Goal: Information Seeking & Learning: Learn about a topic

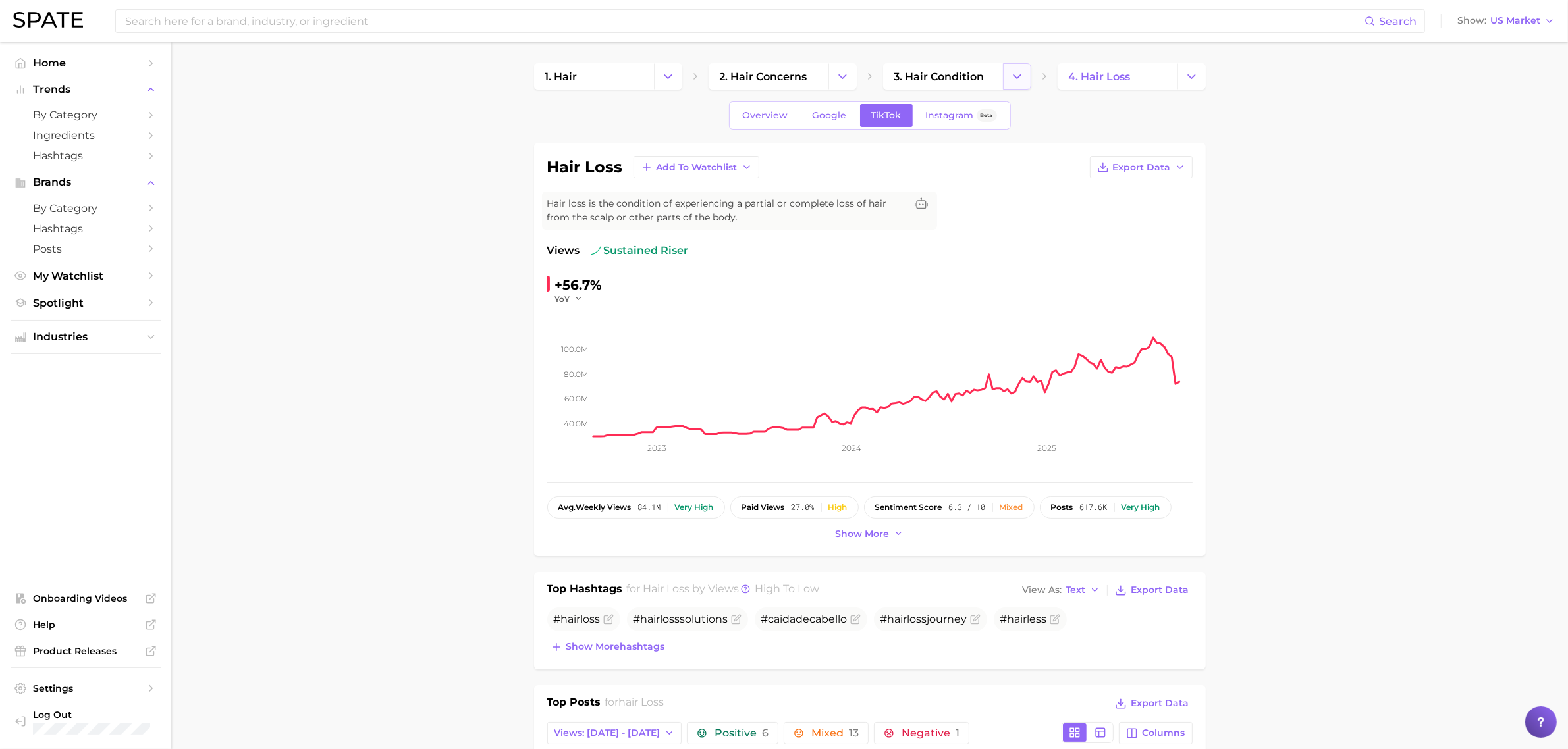
click at [1011, 73] on icon "Change Category" at bounding box center [1018, 77] width 14 height 14
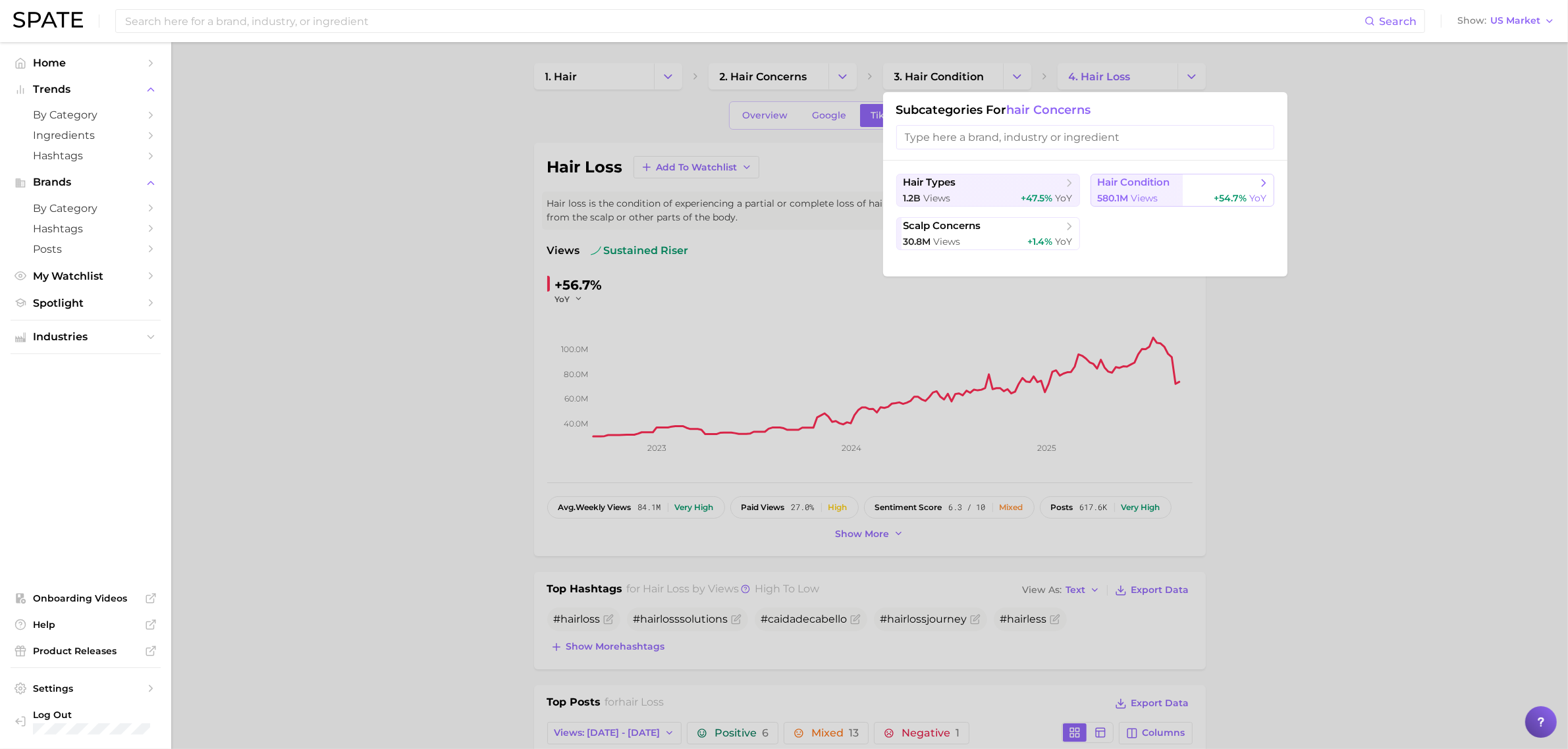
click at [1162, 183] on span "hair condition" at bounding box center [1135, 183] width 73 height 13
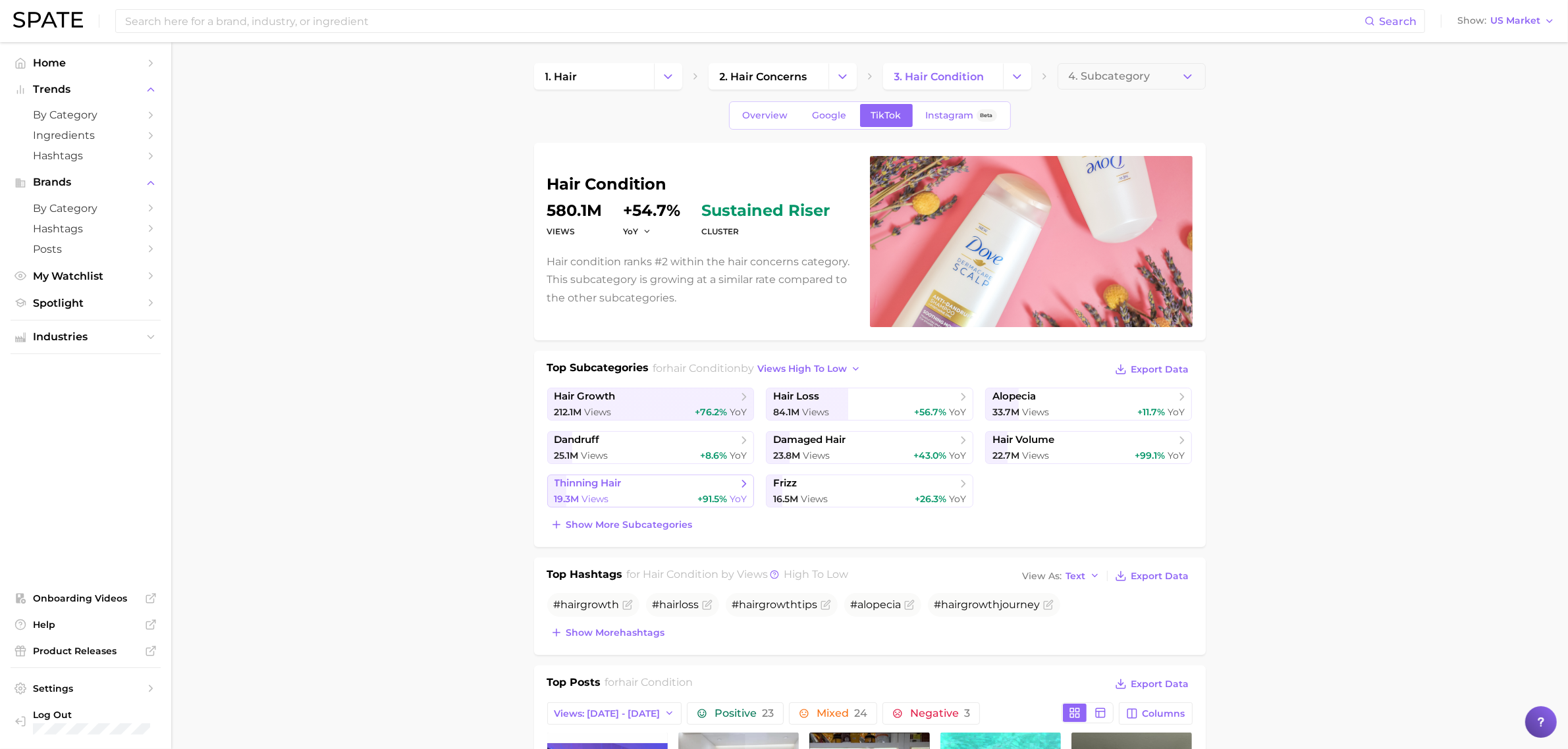
click at [708, 491] on link "thinning hair 19.3m Views +91.5% YoY" at bounding box center [651, 491] width 208 height 33
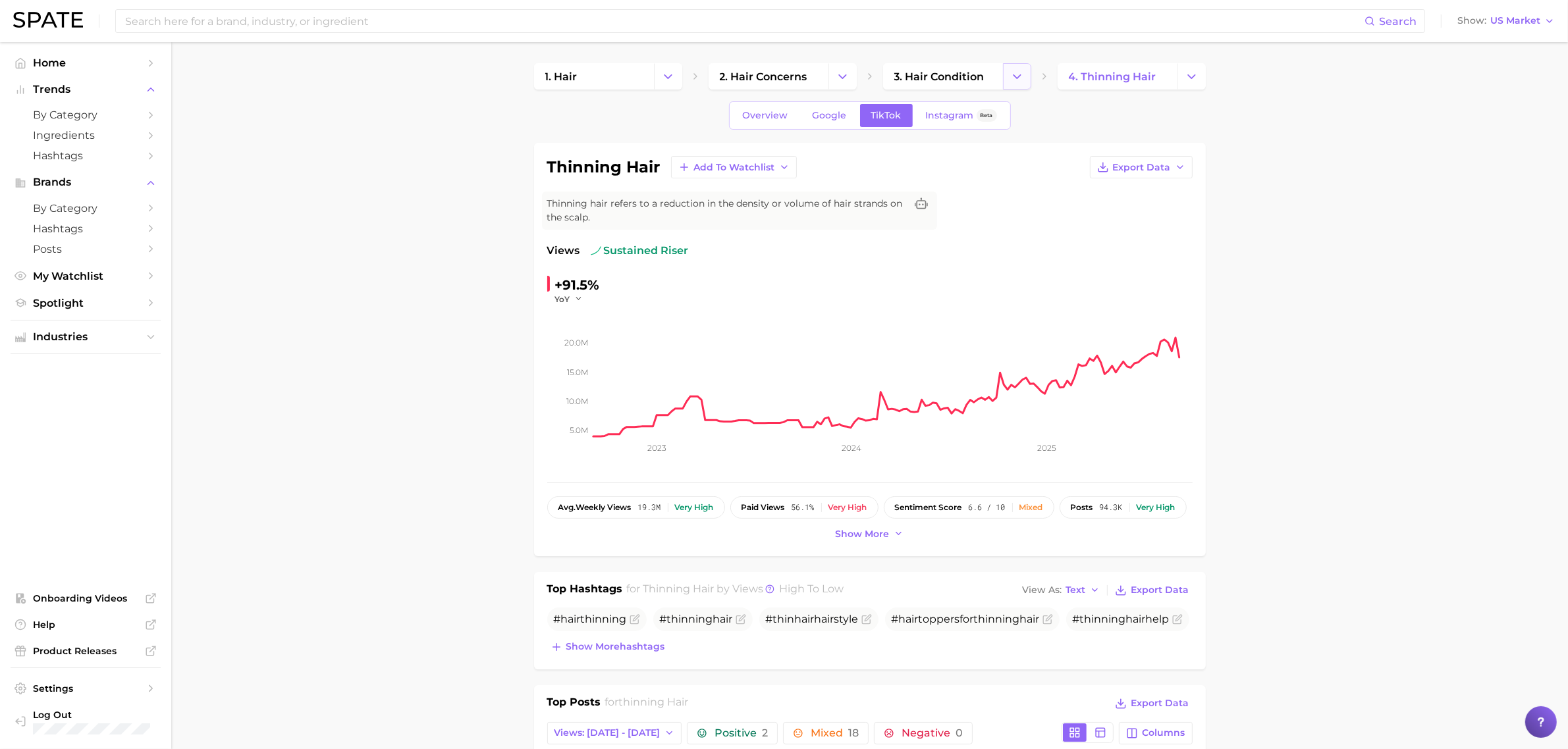
click at [1007, 77] on button "Change Category" at bounding box center [1017, 76] width 28 height 26
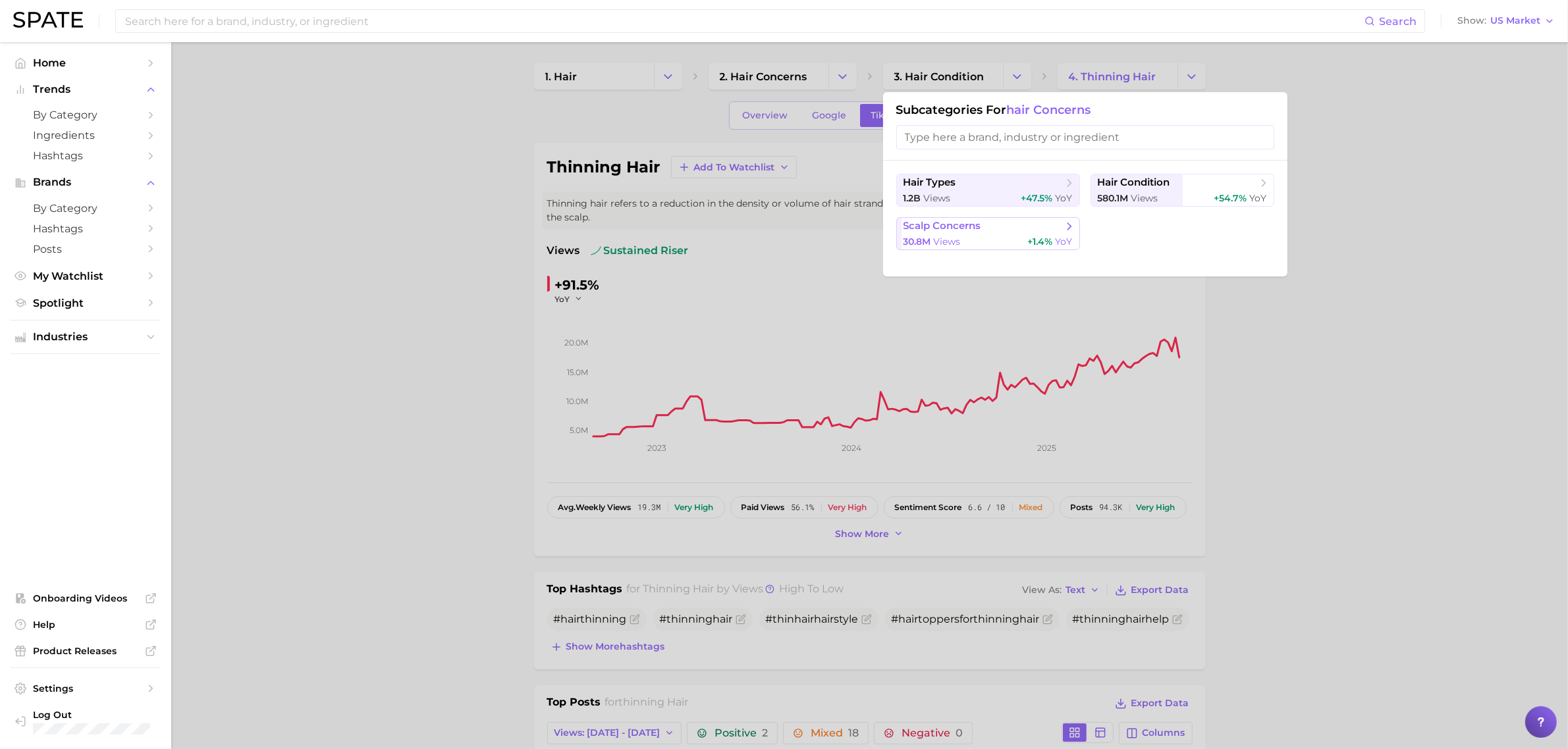
click at [985, 229] on span "scalp concerns" at bounding box center [983, 227] width 160 height 13
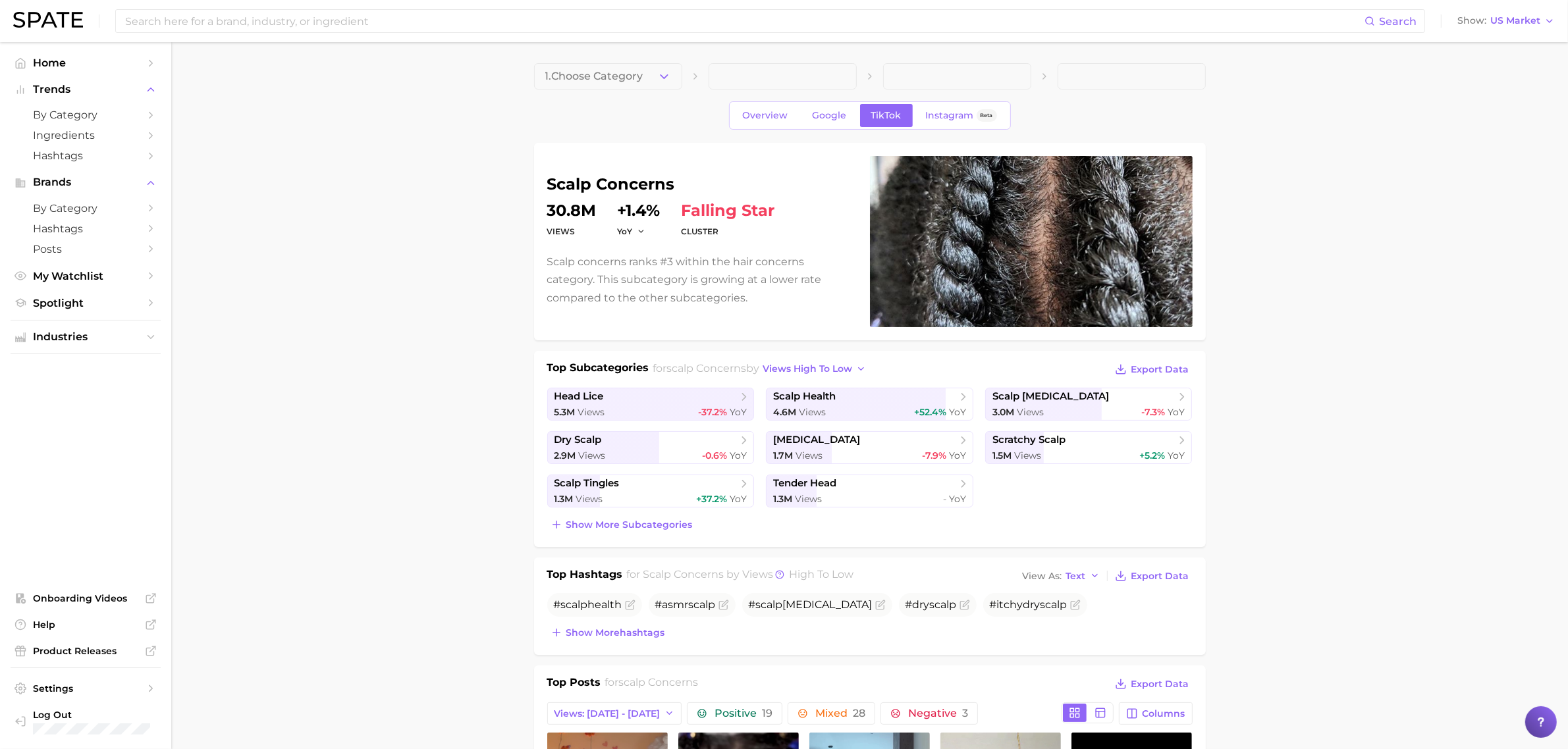
click at [1005, 70] on span at bounding box center [958, 76] width 148 height 26
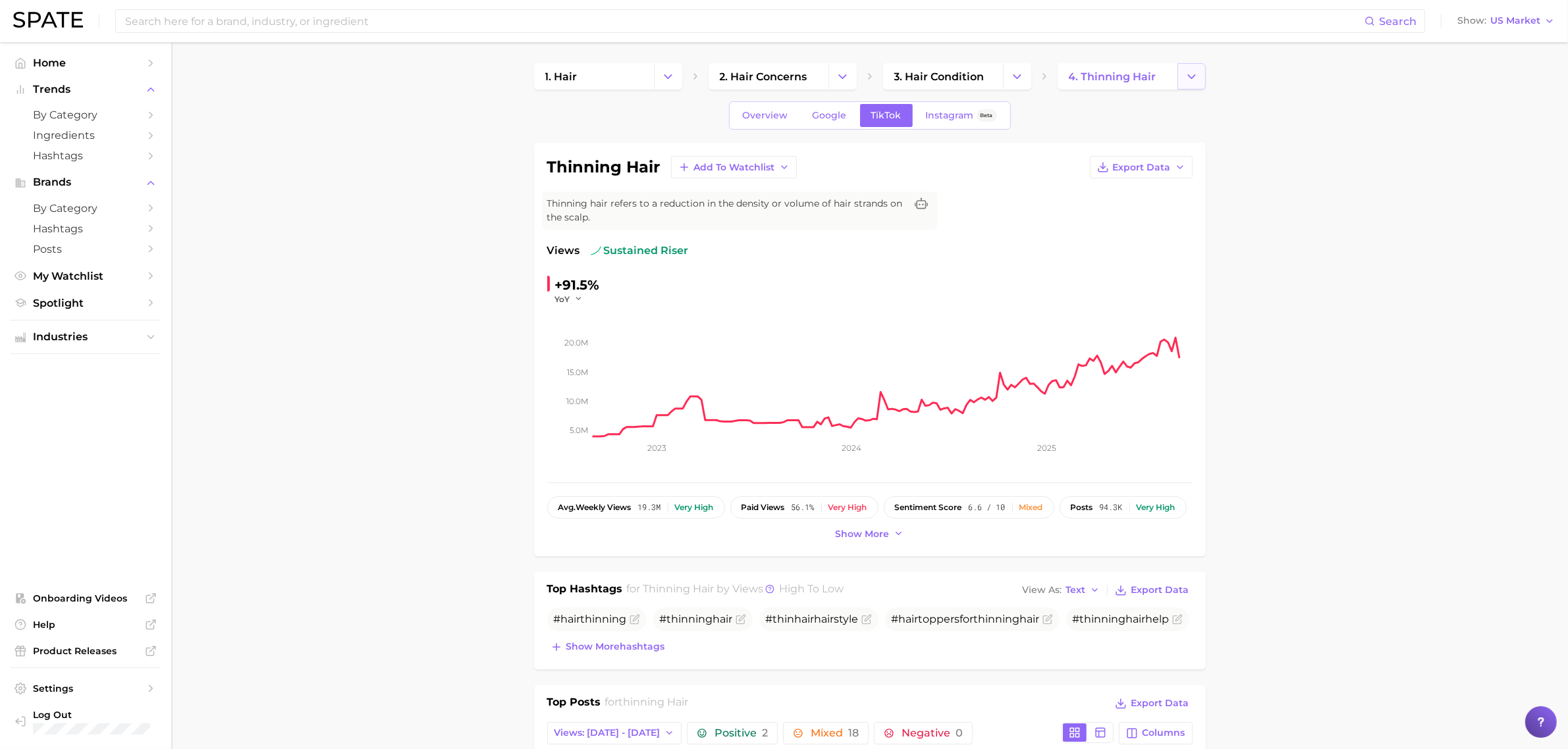
click at [1194, 69] on icon "Change Category" at bounding box center [1192, 77] width 14 height 14
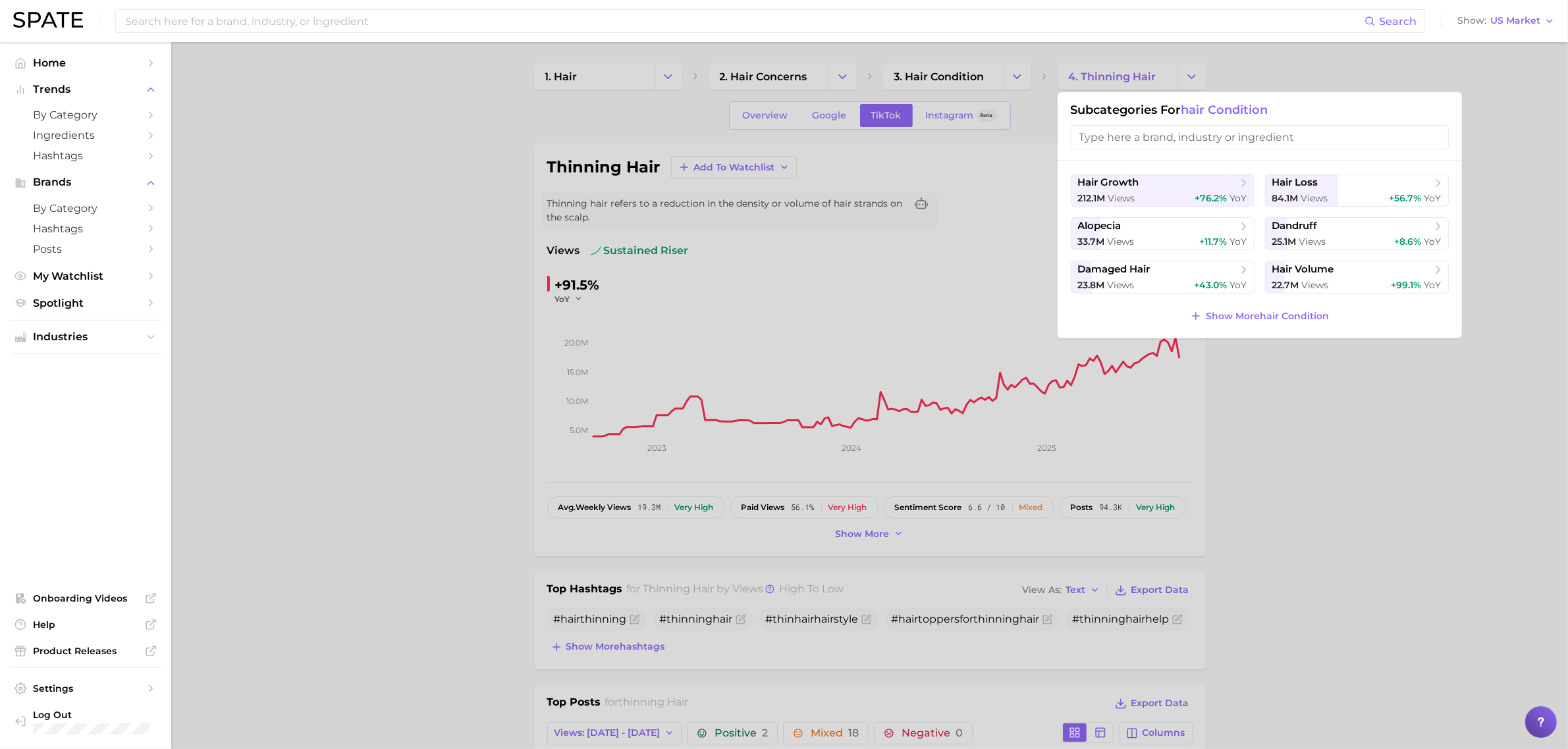
click at [1296, 373] on div at bounding box center [784, 374] width 1568 height 749
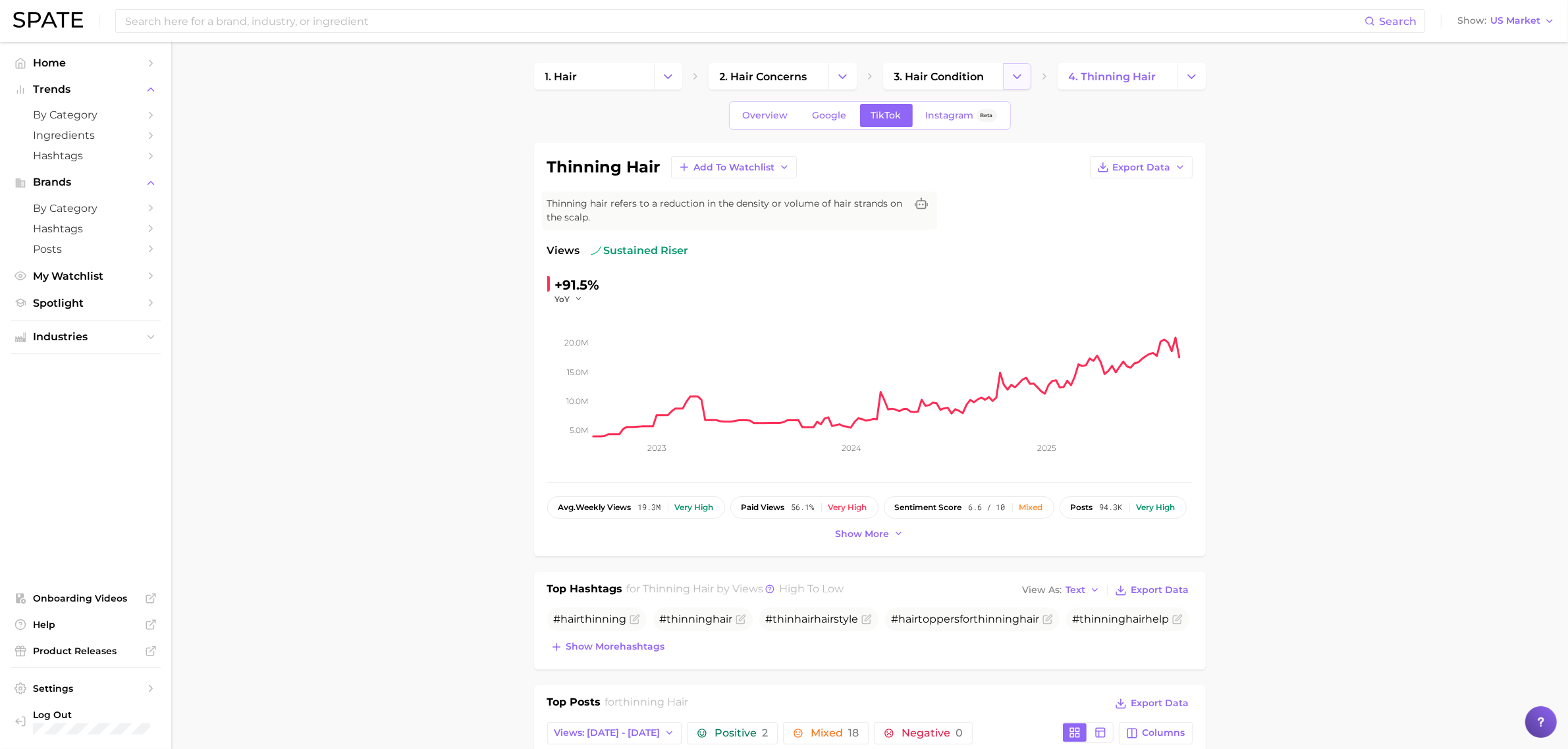
click at [1015, 80] on icon "Change Category" at bounding box center [1018, 77] width 14 height 14
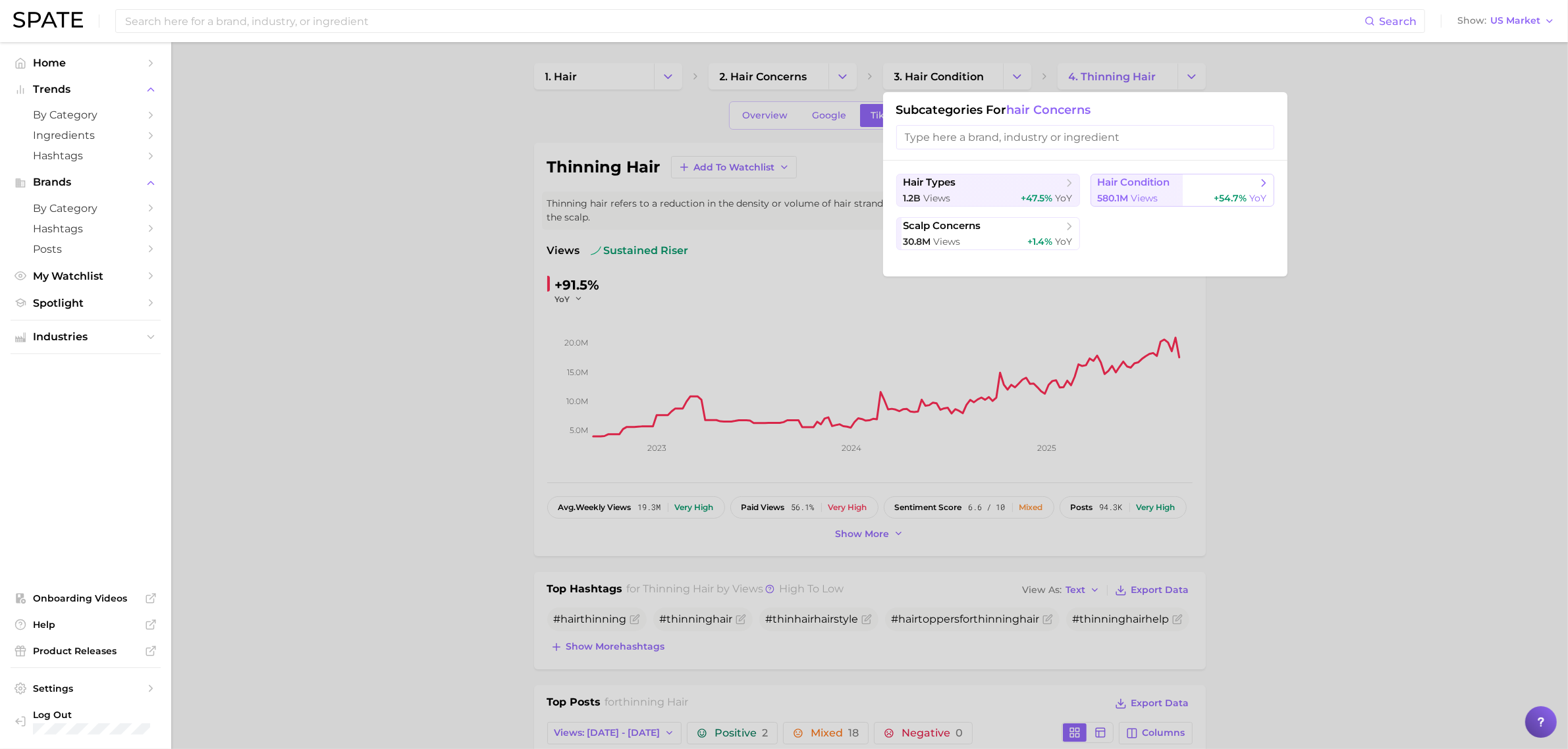
click at [1172, 186] on span "hair condition" at bounding box center [1178, 183] width 160 height 13
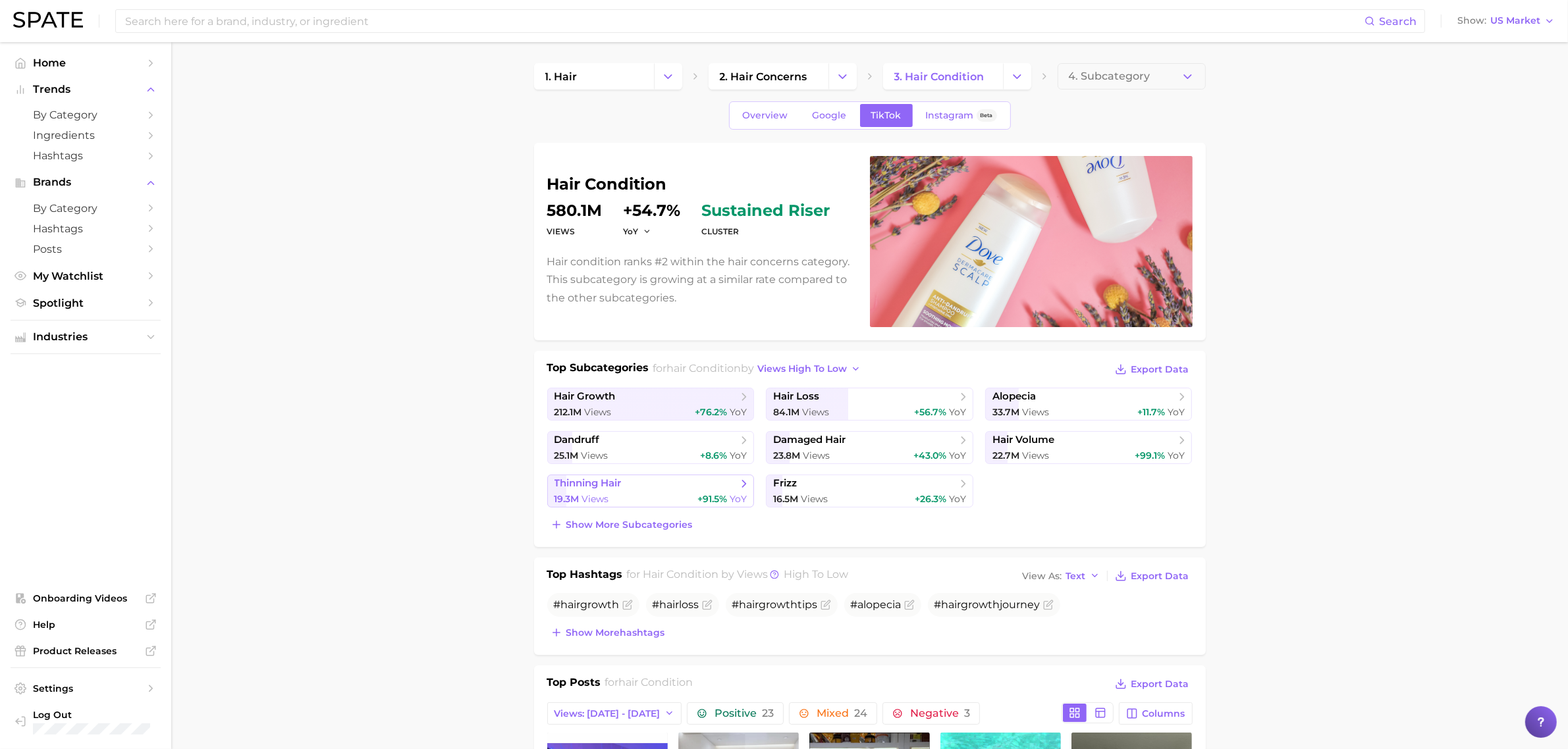
click at [699, 491] on link "thinning hair 19.3m Views +91.5% YoY" at bounding box center [651, 491] width 208 height 33
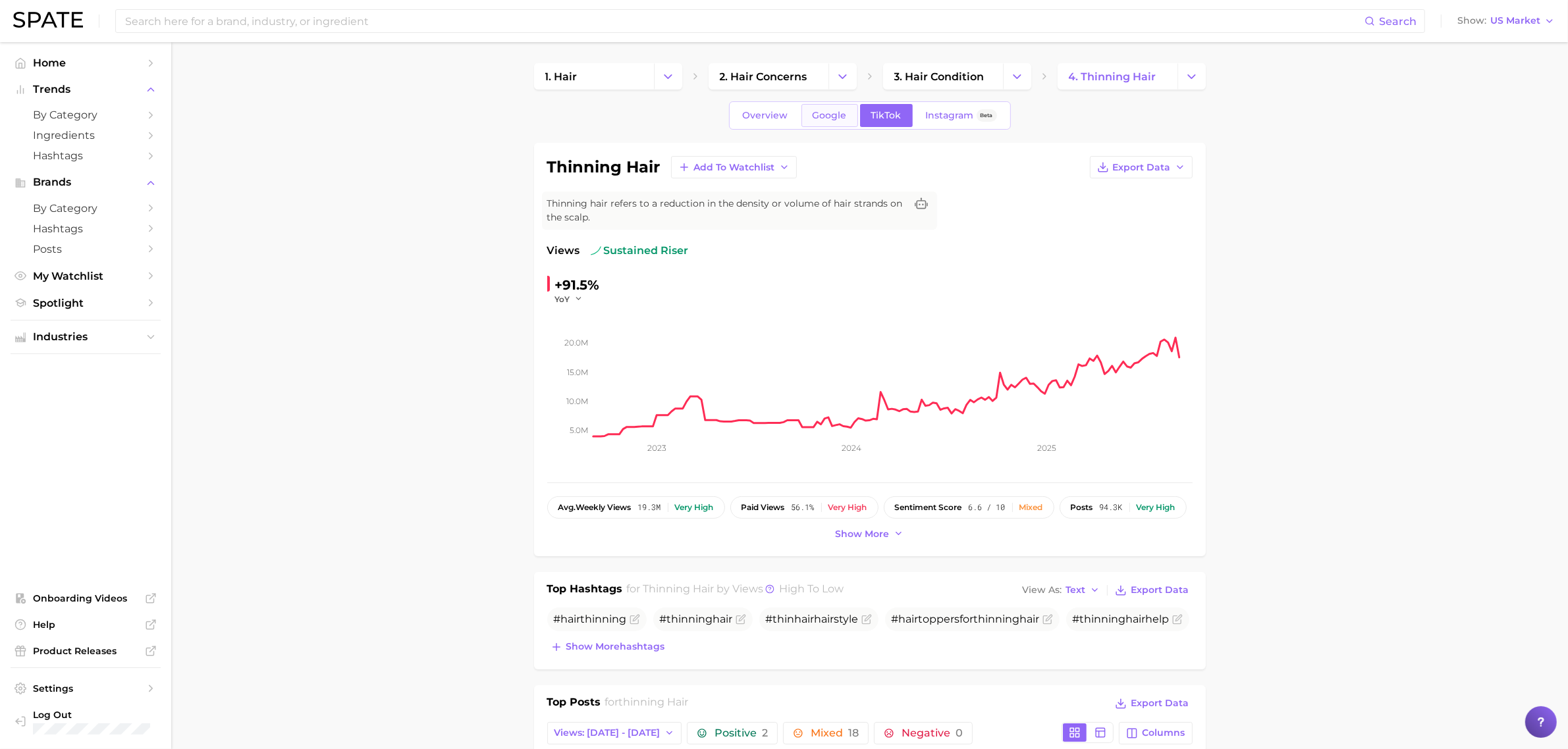
click at [838, 113] on span "Google" at bounding box center [829, 115] width 34 height 11
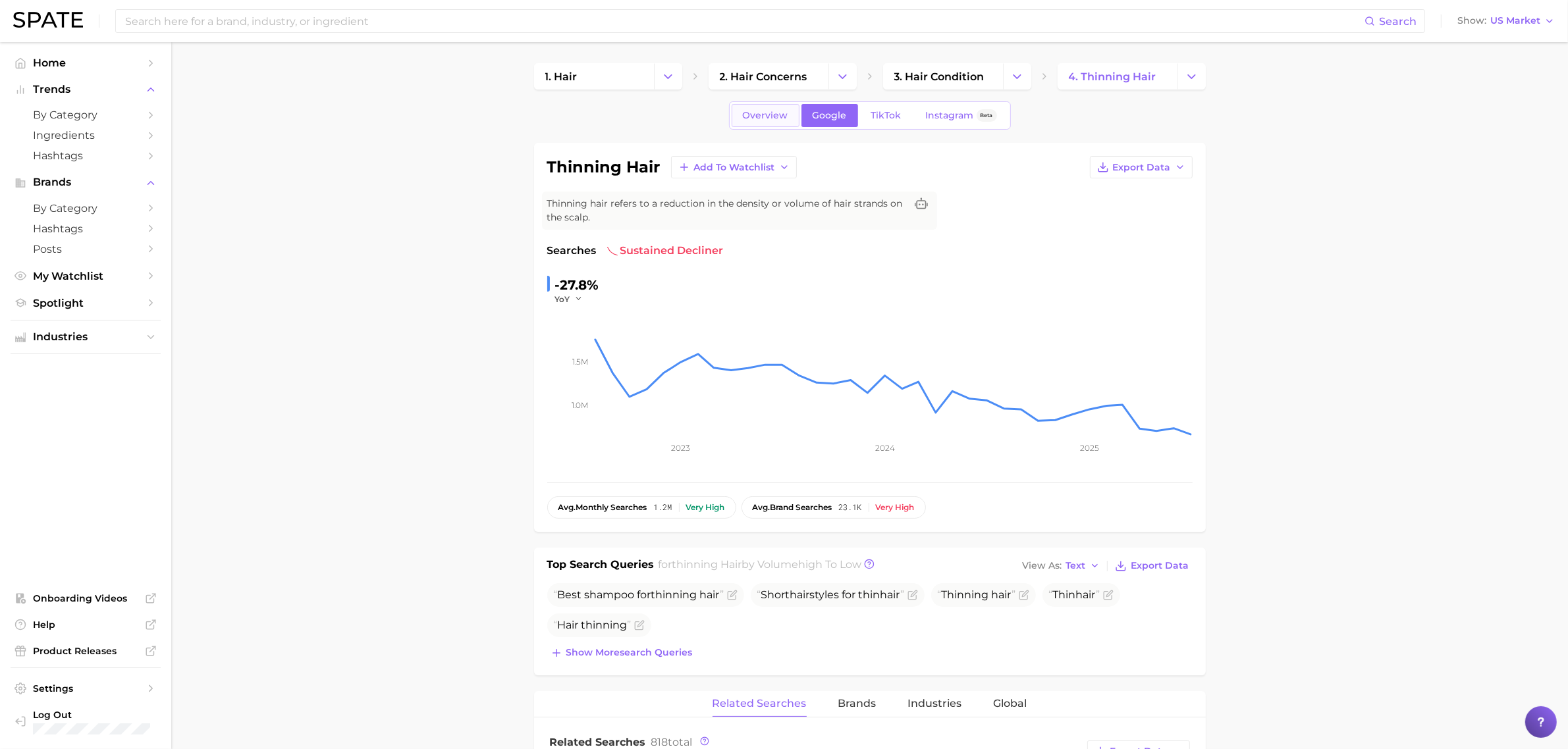
click at [767, 117] on span "Overview" at bounding box center [766, 115] width 46 height 11
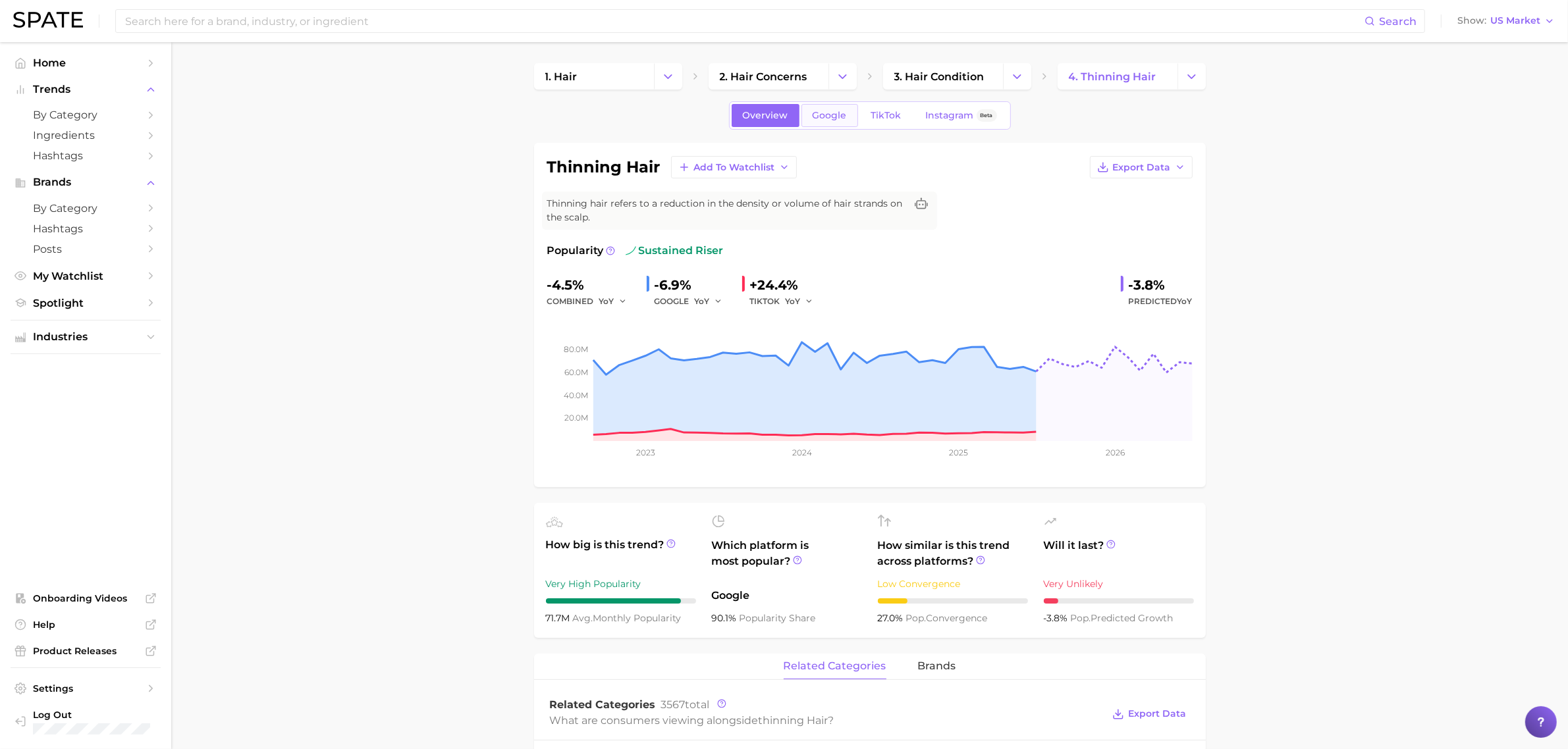
click at [824, 120] on span "Google" at bounding box center [829, 115] width 34 height 11
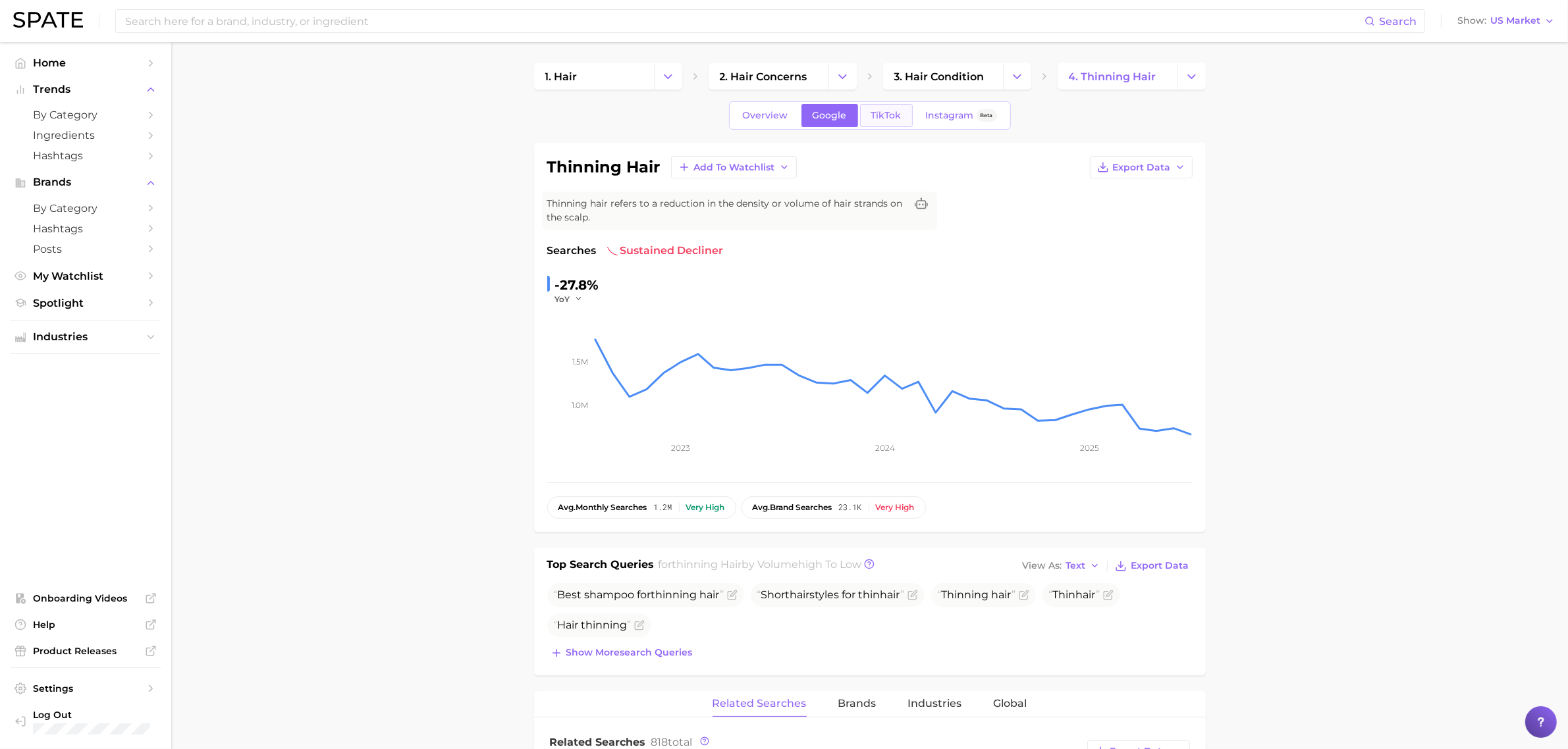
click at [883, 118] on span "TikTok" at bounding box center [887, 115] width 30 height 11
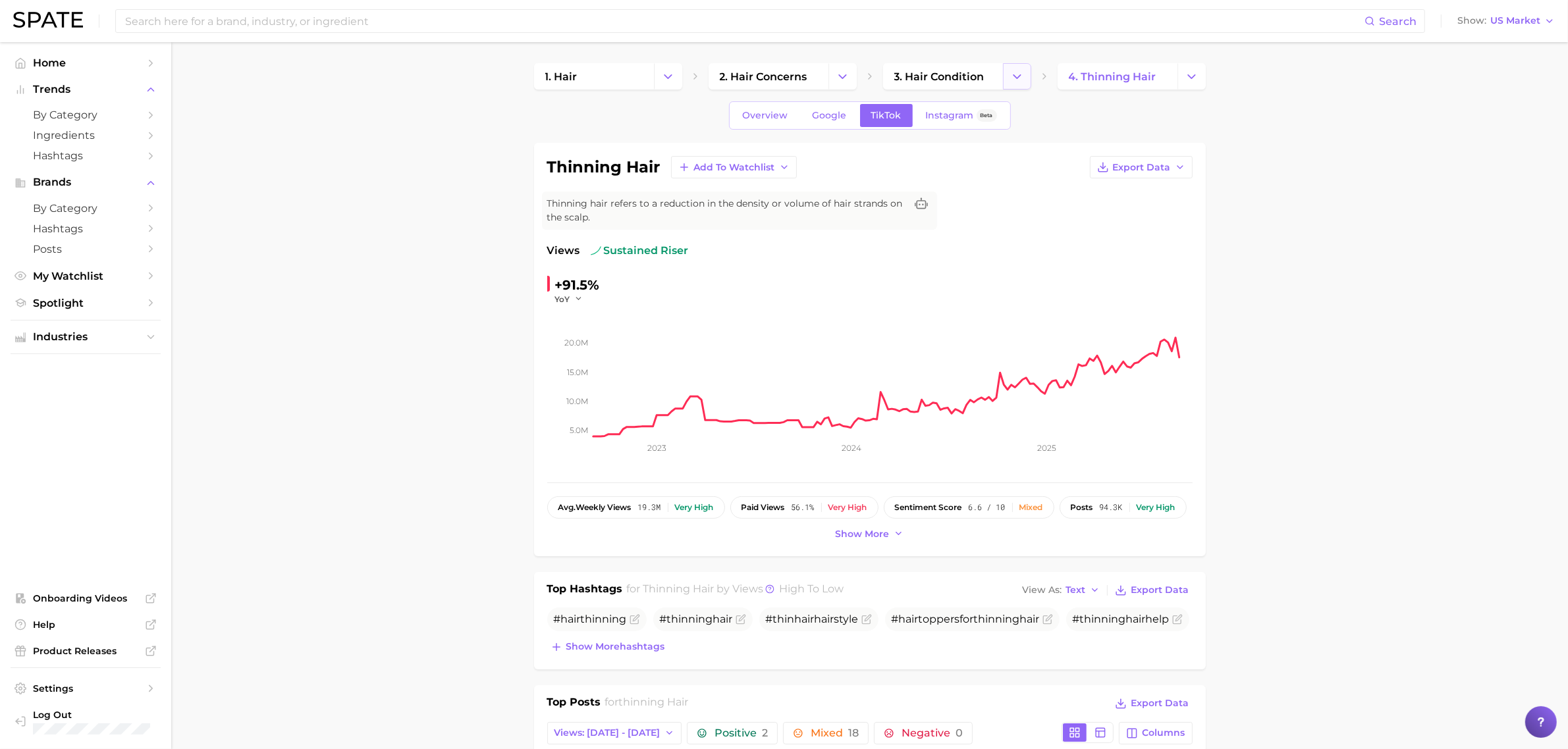
click at [1013, 73] on icon "Change Category" at bounding box center [1018, 77] width 14 height 14
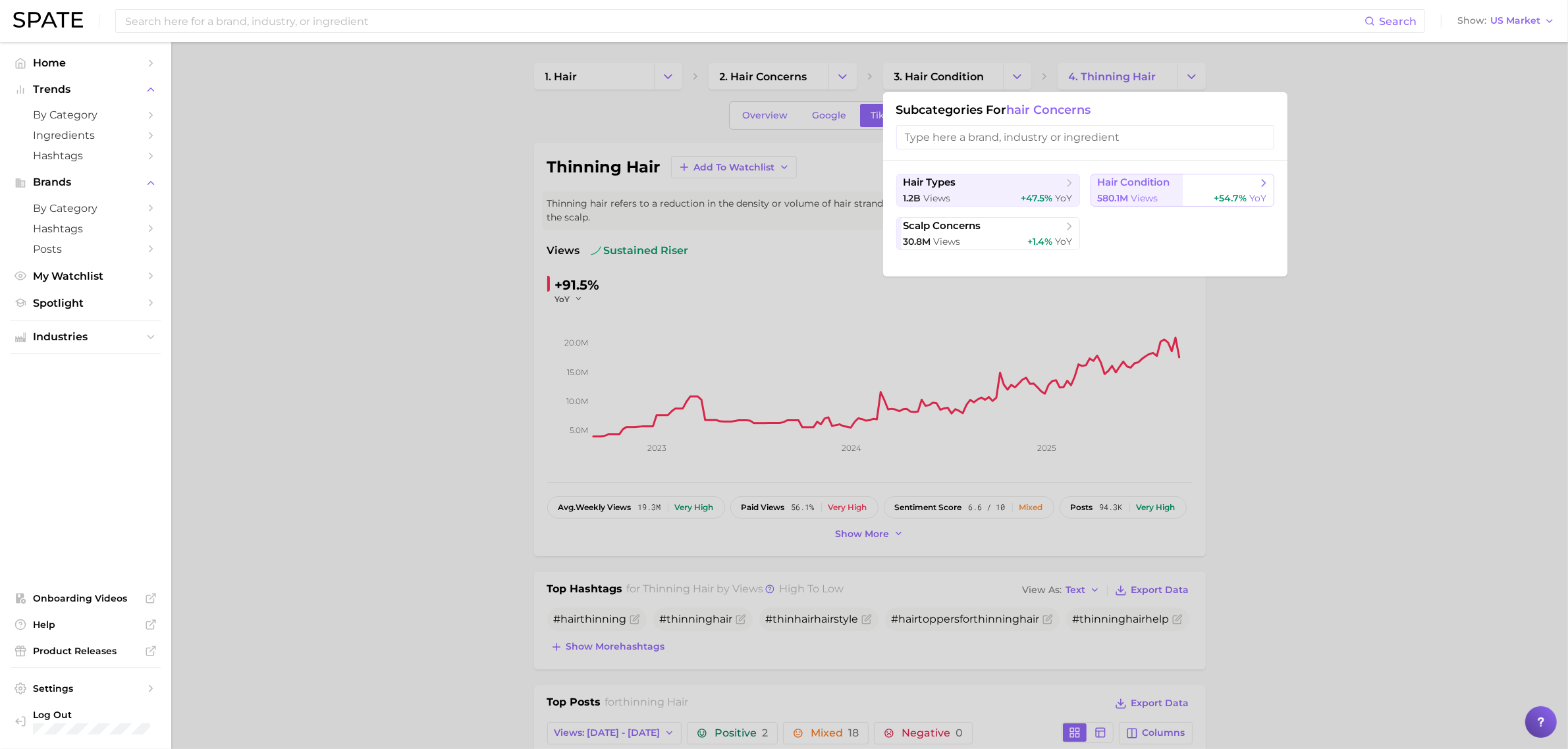
click at [1126, 189] on button "hair condition 580.1m views +54.7% YoY" at bounding box center [1182, 190] width 184 height 33
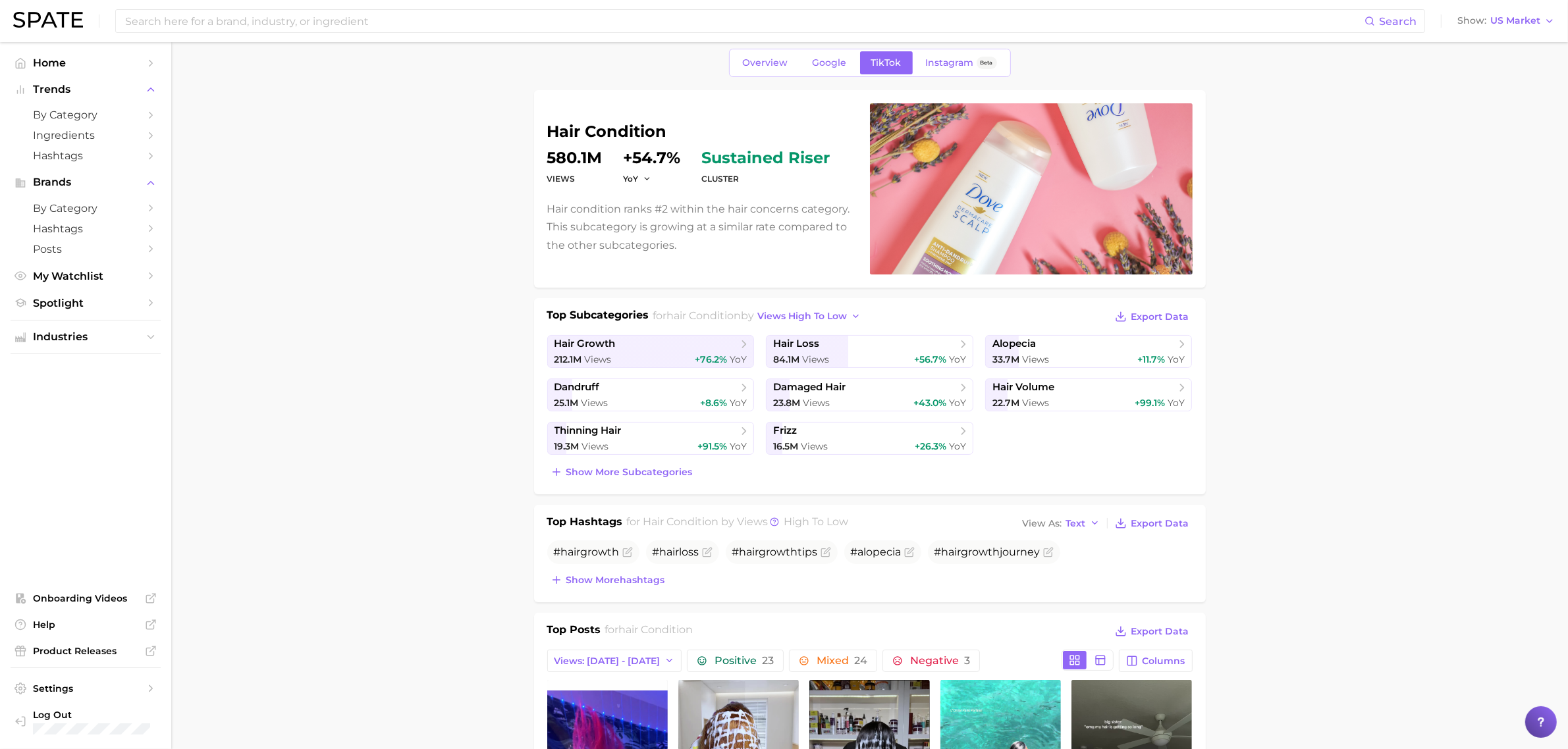
scroll to position [82, 0]
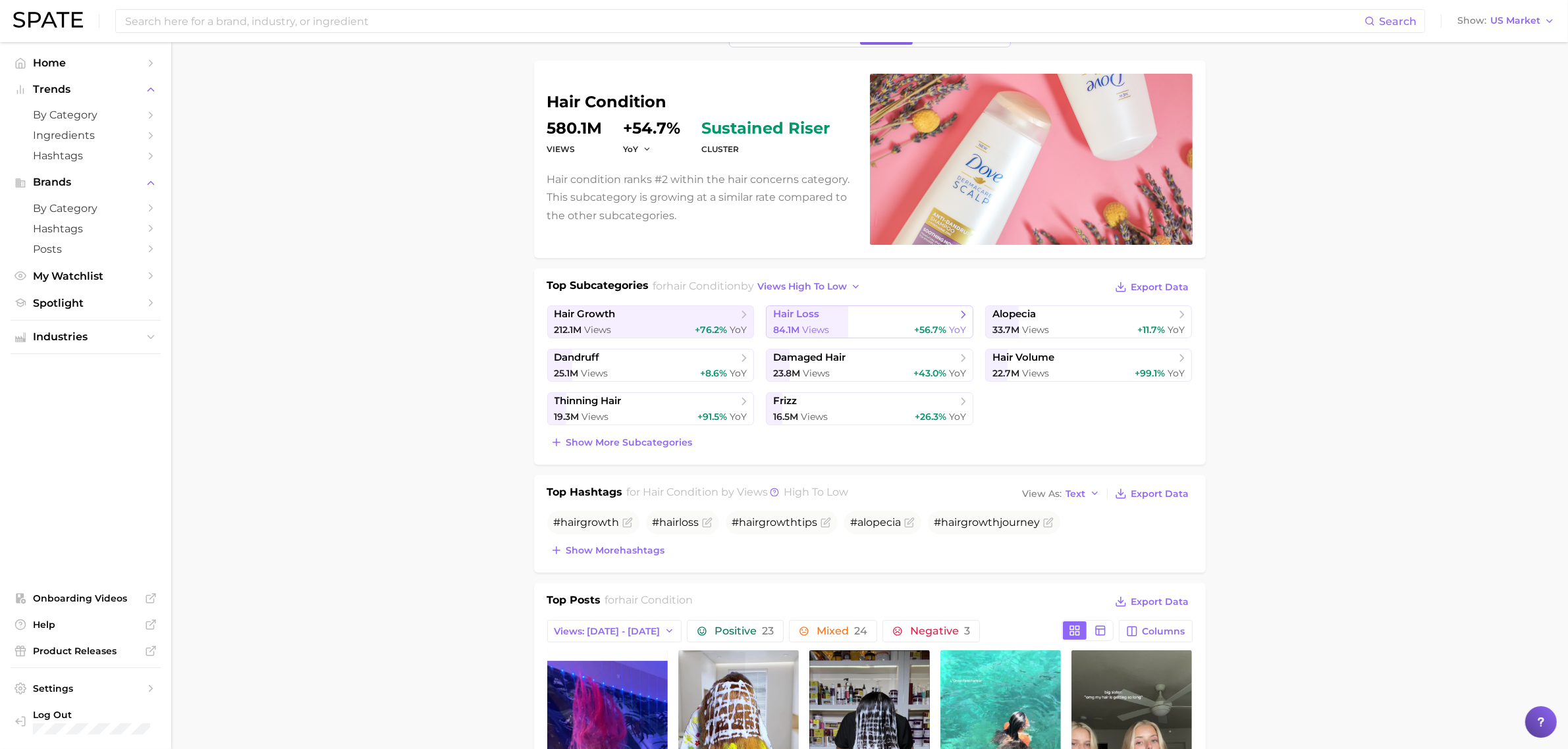
click at [805, 316] on span "hair loss" at bounding box center [796, 314] width 46 height 13
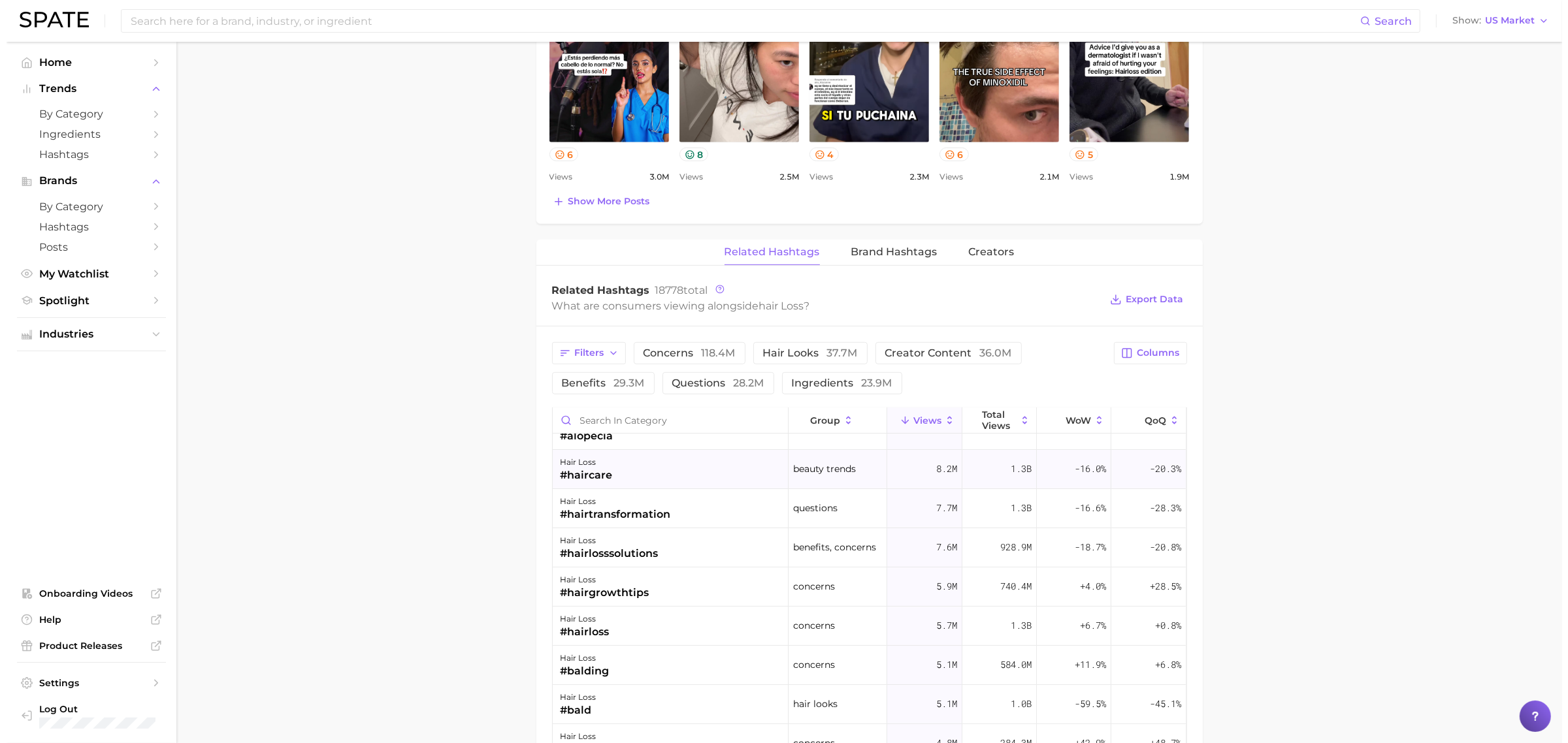
scroll to position [164, 0]
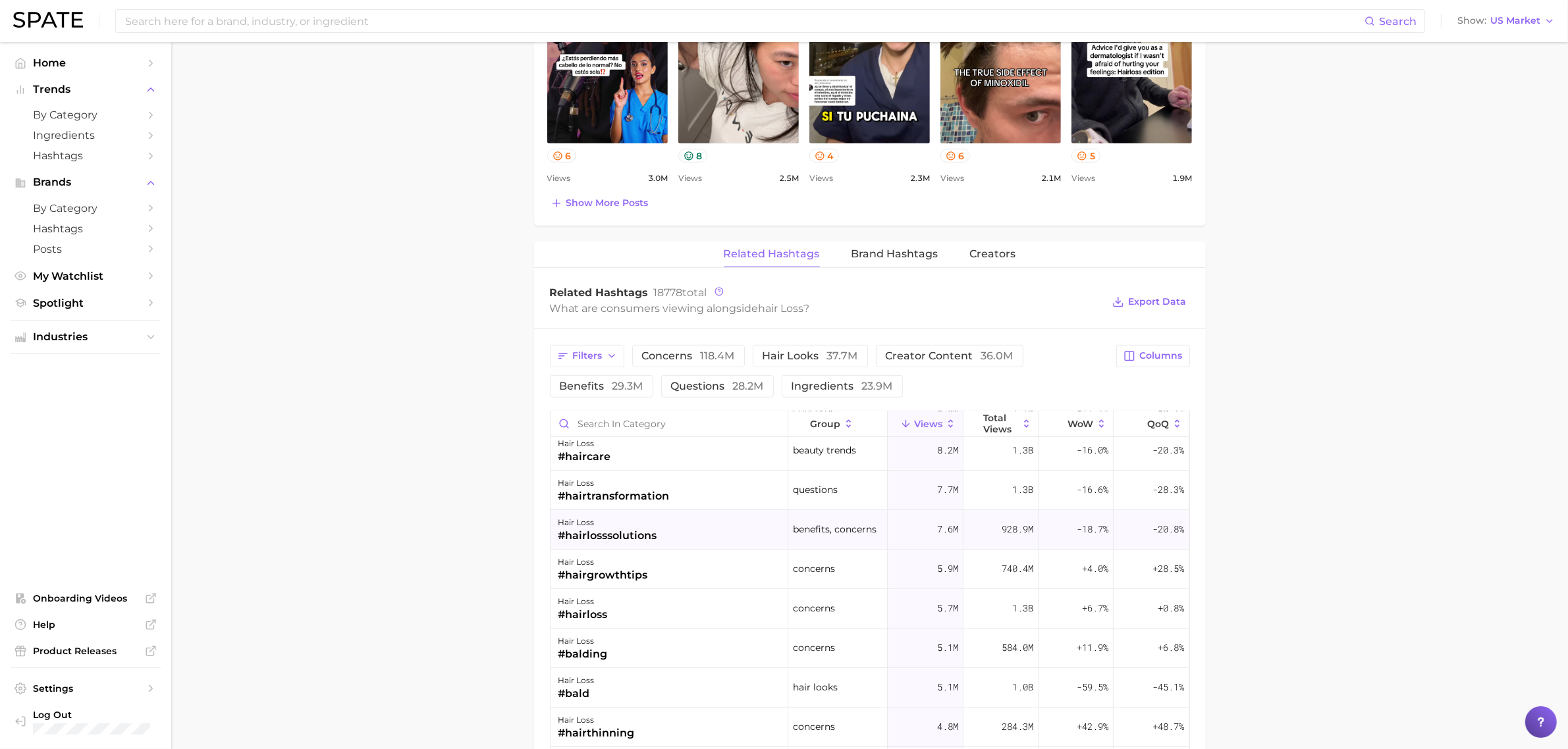
click at [625, 538] on div "#hairlosssolutions" at bounding box center [607, 536] width 99 height 16
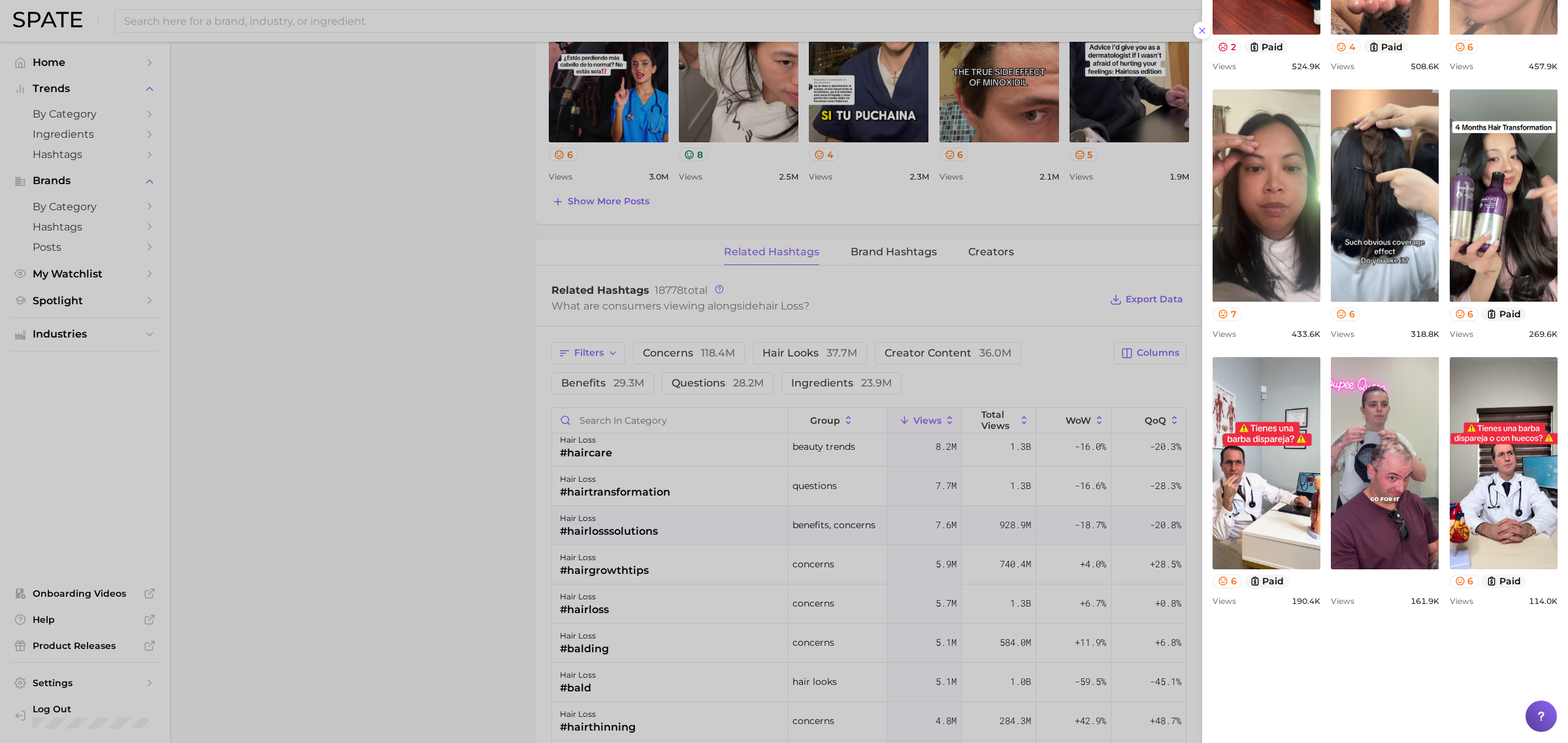
scroll to position [0, 0]
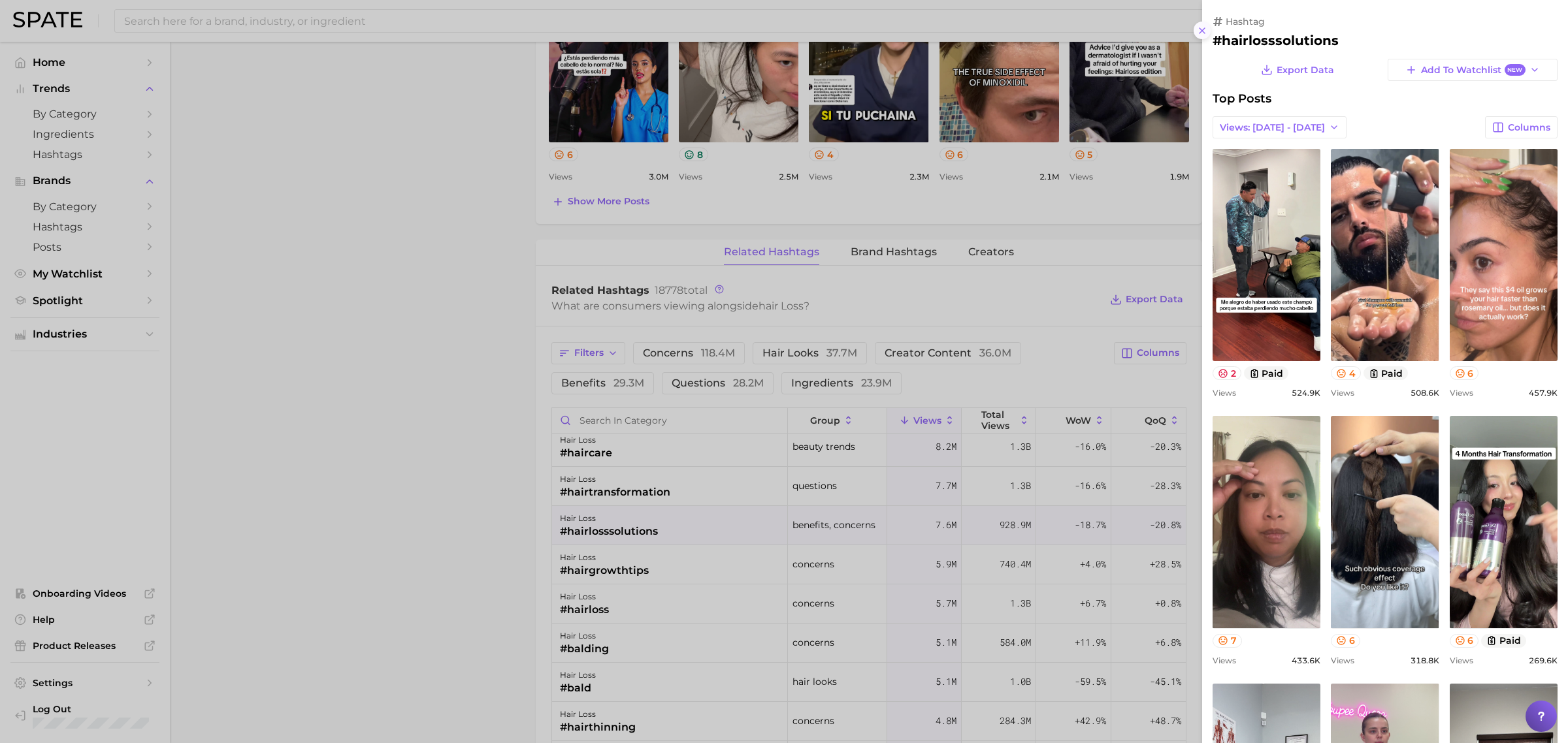
click at [1197, 31] on icon at bounding box center [1201, 31] width 10 height 10
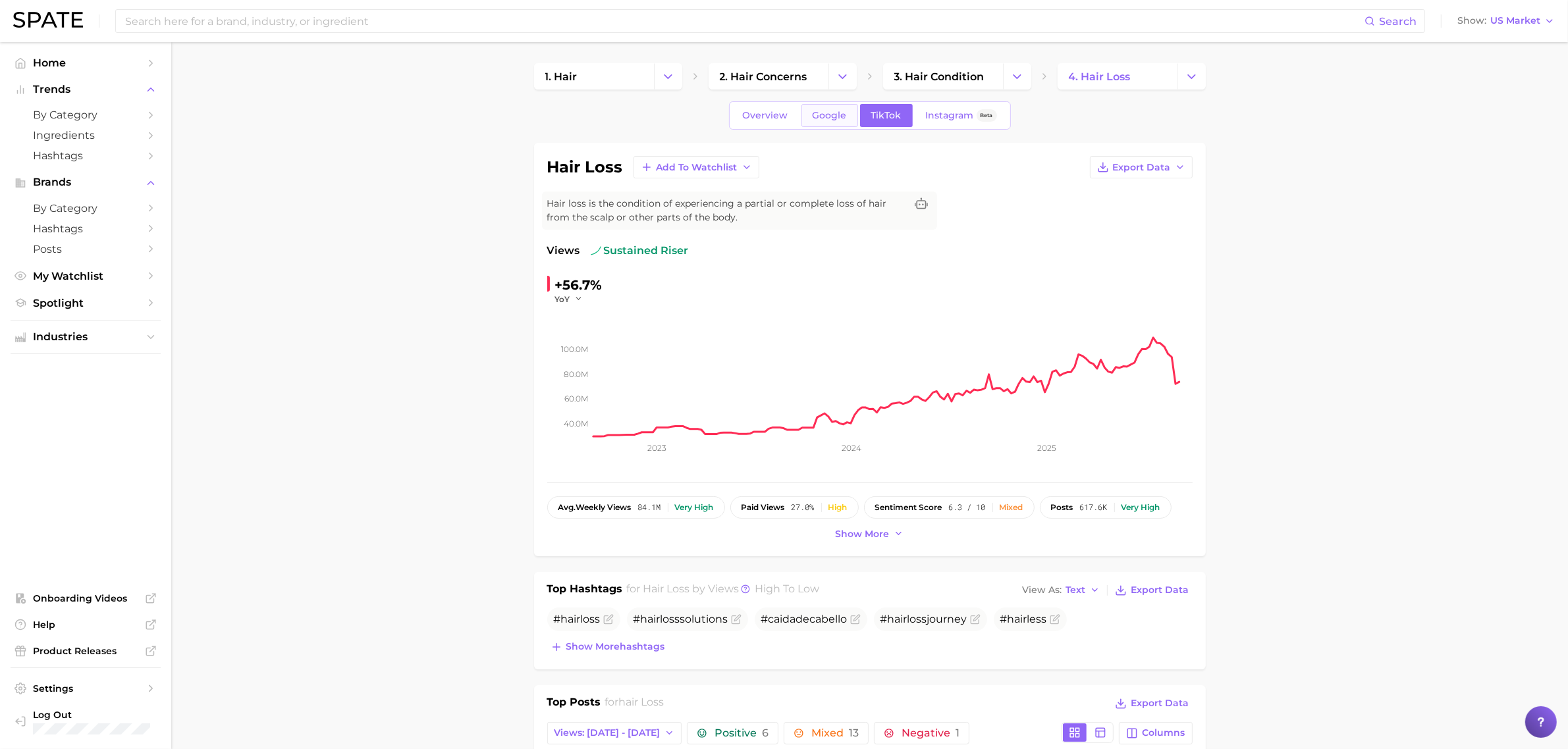
click at [838, 119] on span "Google" at bounding box center [829, 115] width 34 height 11
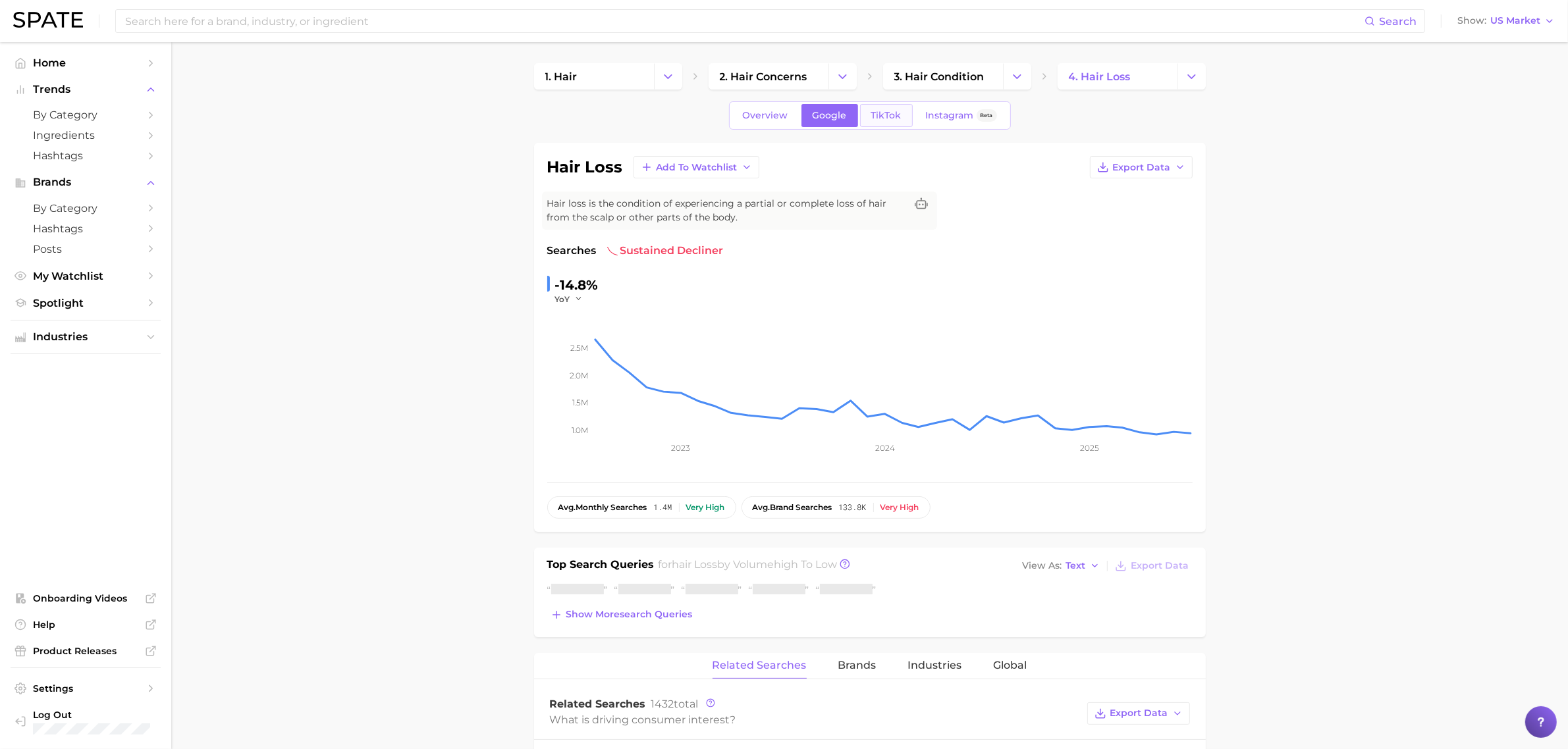
click at [898, 116] on span "TikTok" at bounding box center [887, 115] width 30 height 11
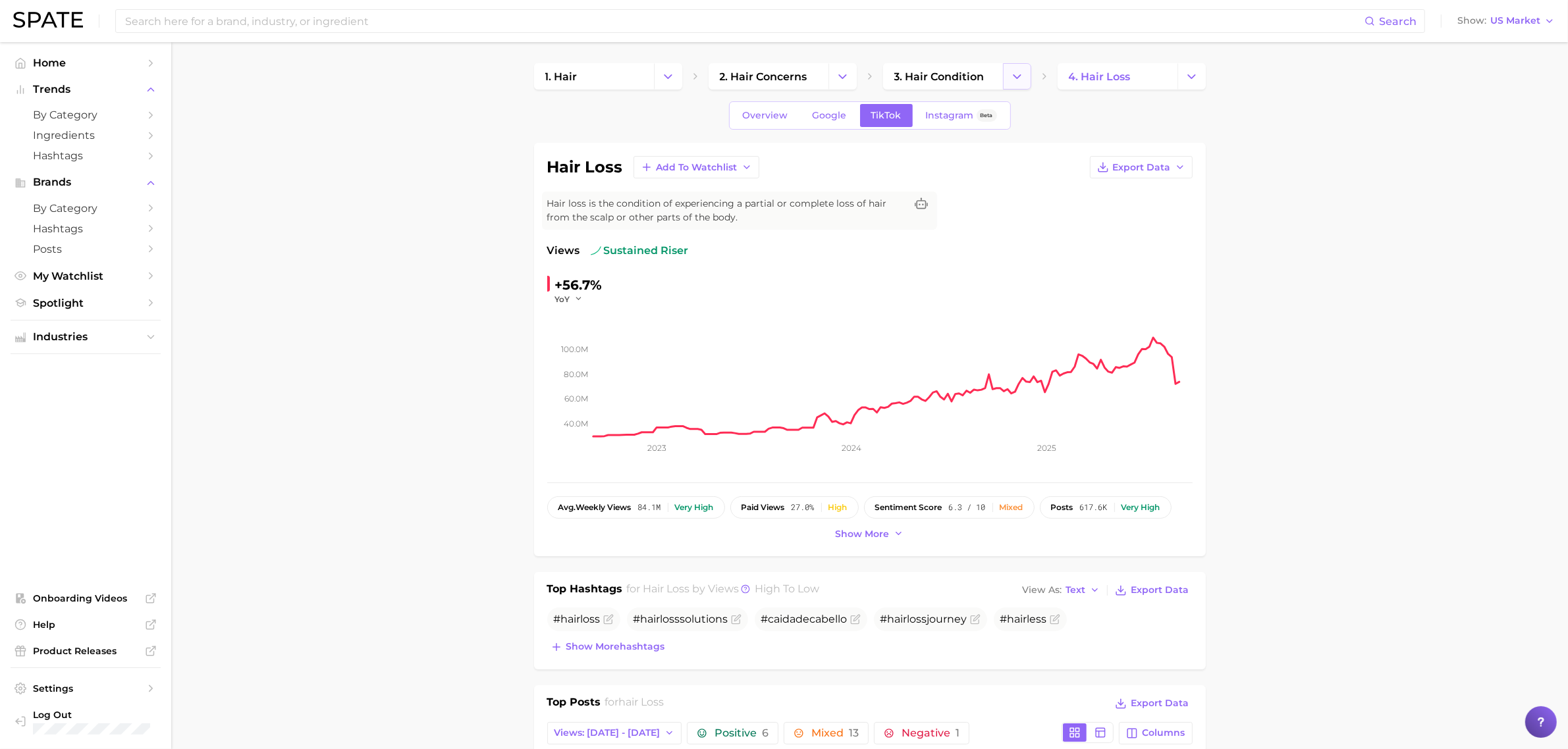
click at [1018, 81] on icon "Change Category" at bounding box center [1018, 77] width 14 height 14
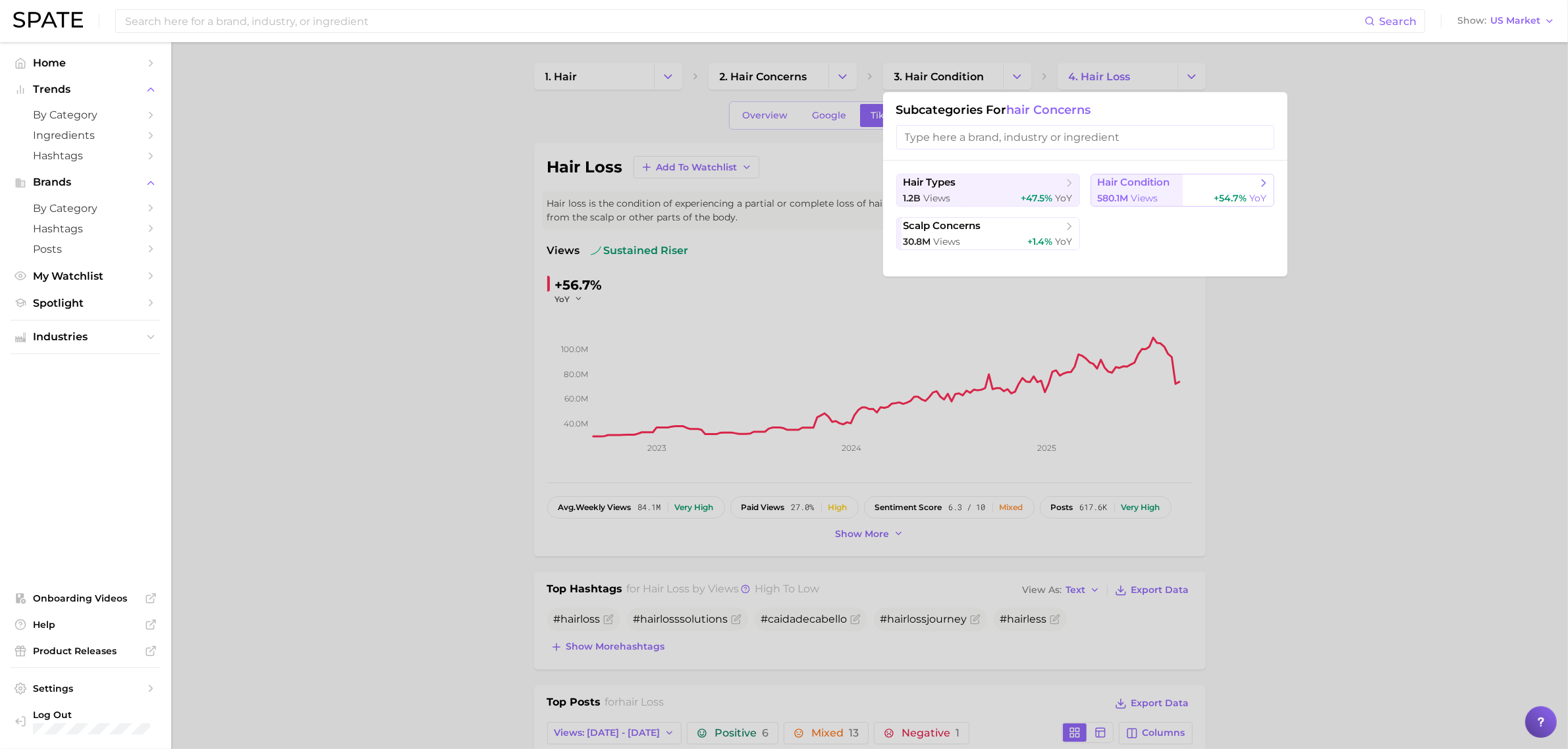
click at [1124, 189] on span "hair condition" at bounding box center [1178, 183] width 160 height 13
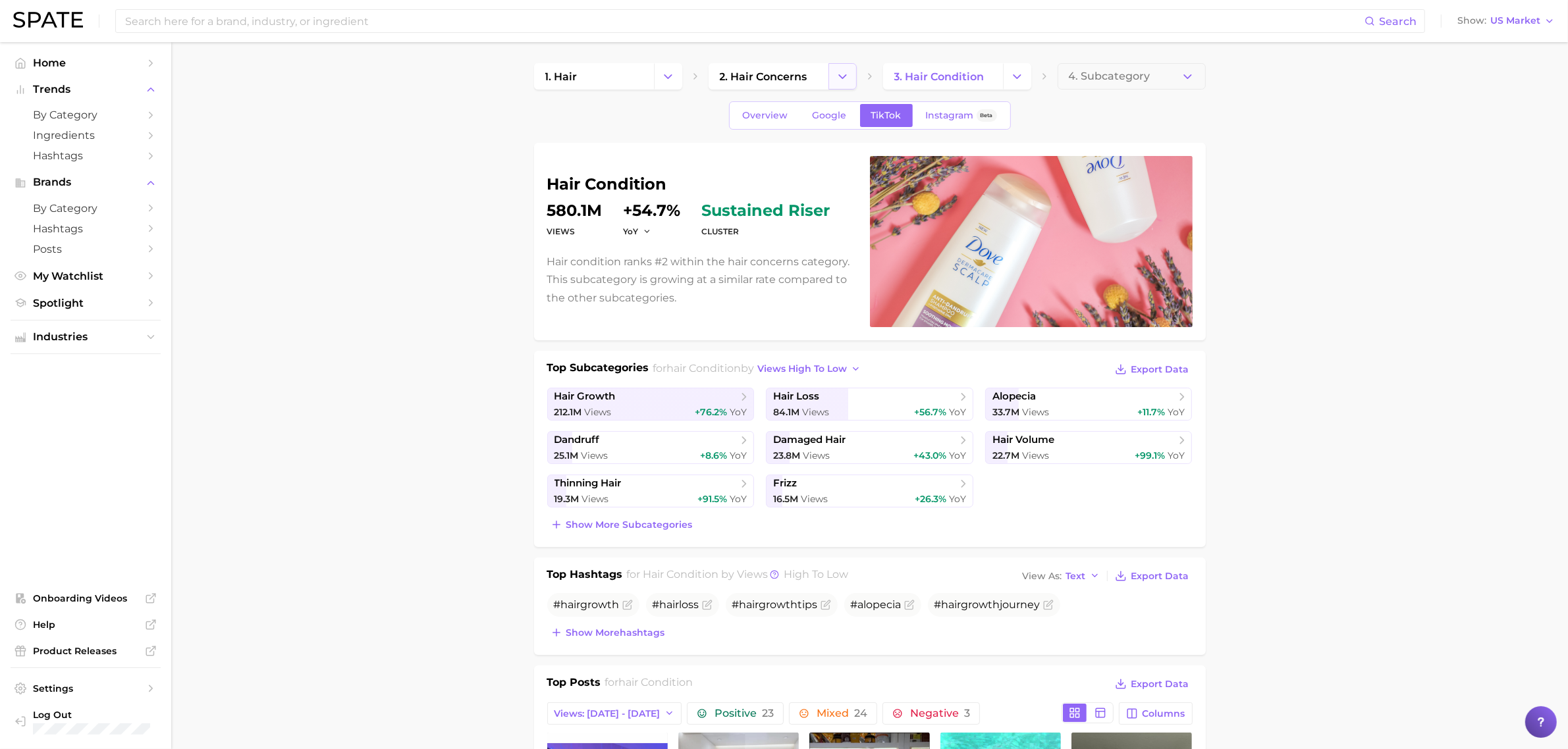
click at [850, 82] on button "Change Category" at bounding box center [842, 76] width 28 height 26
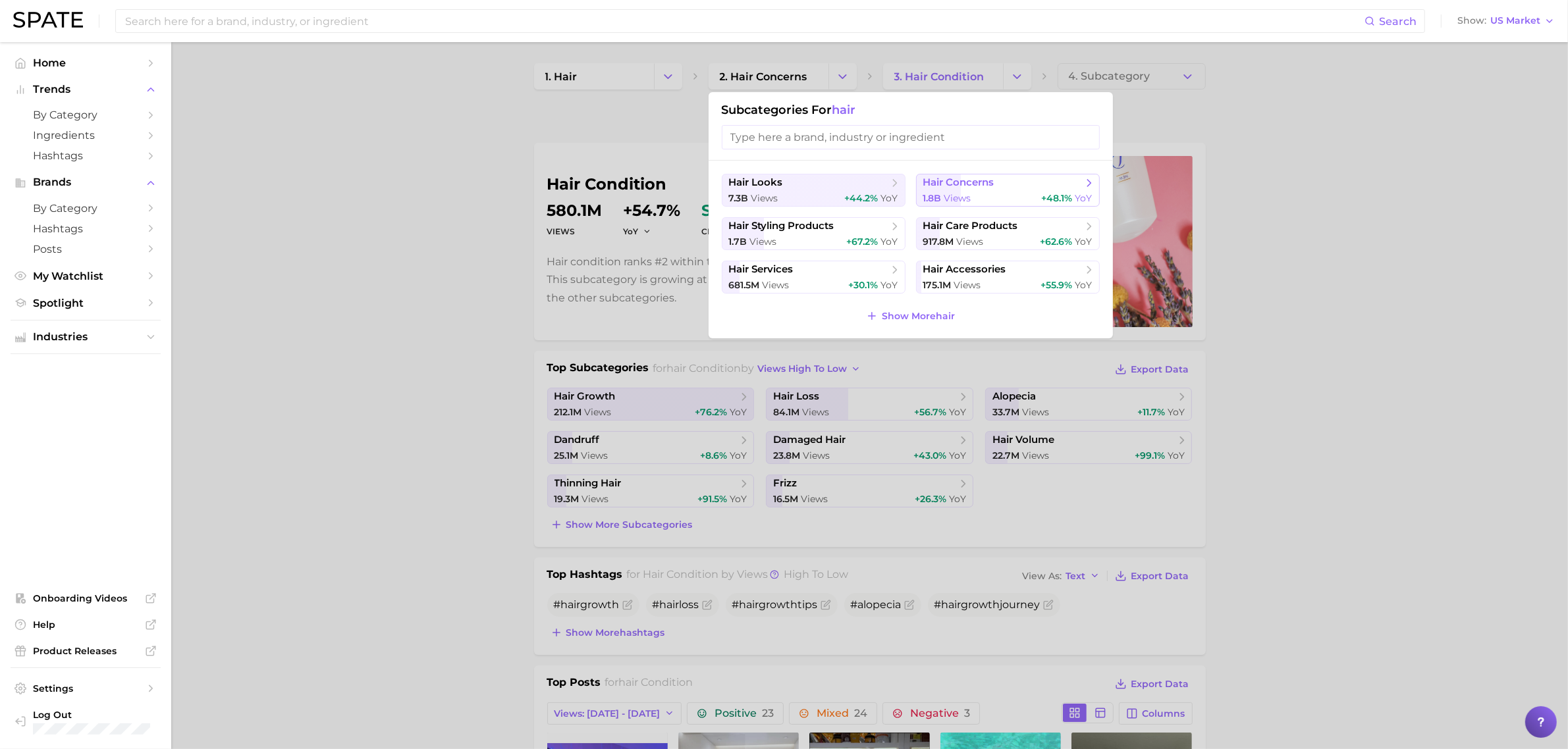
click at [970, 185] on span "hair concerns" at bounding box center [958, 183] width 71 height 13
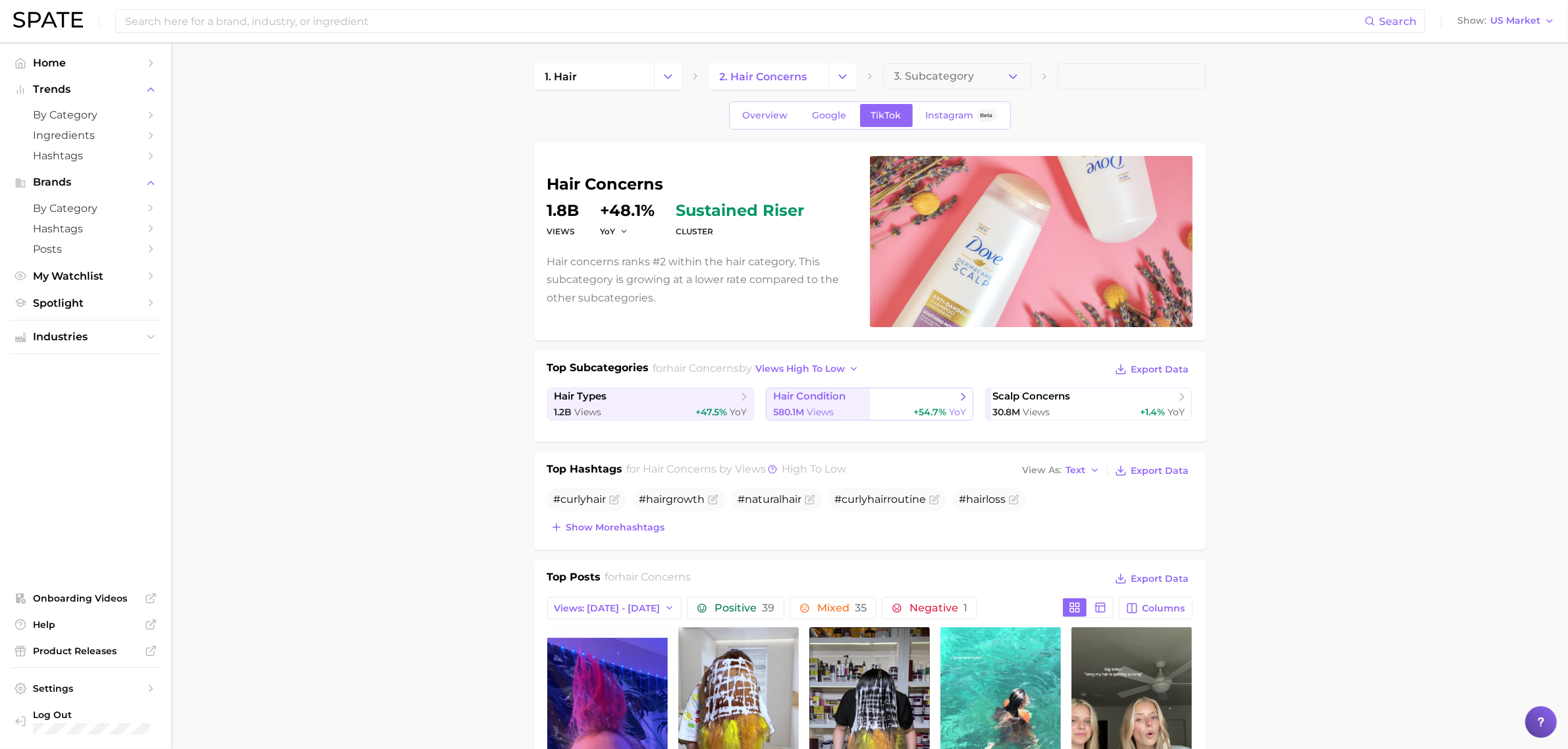
click at [807, 403] on span "hair condition" at bounding box center [809, 397] width 73 height 13
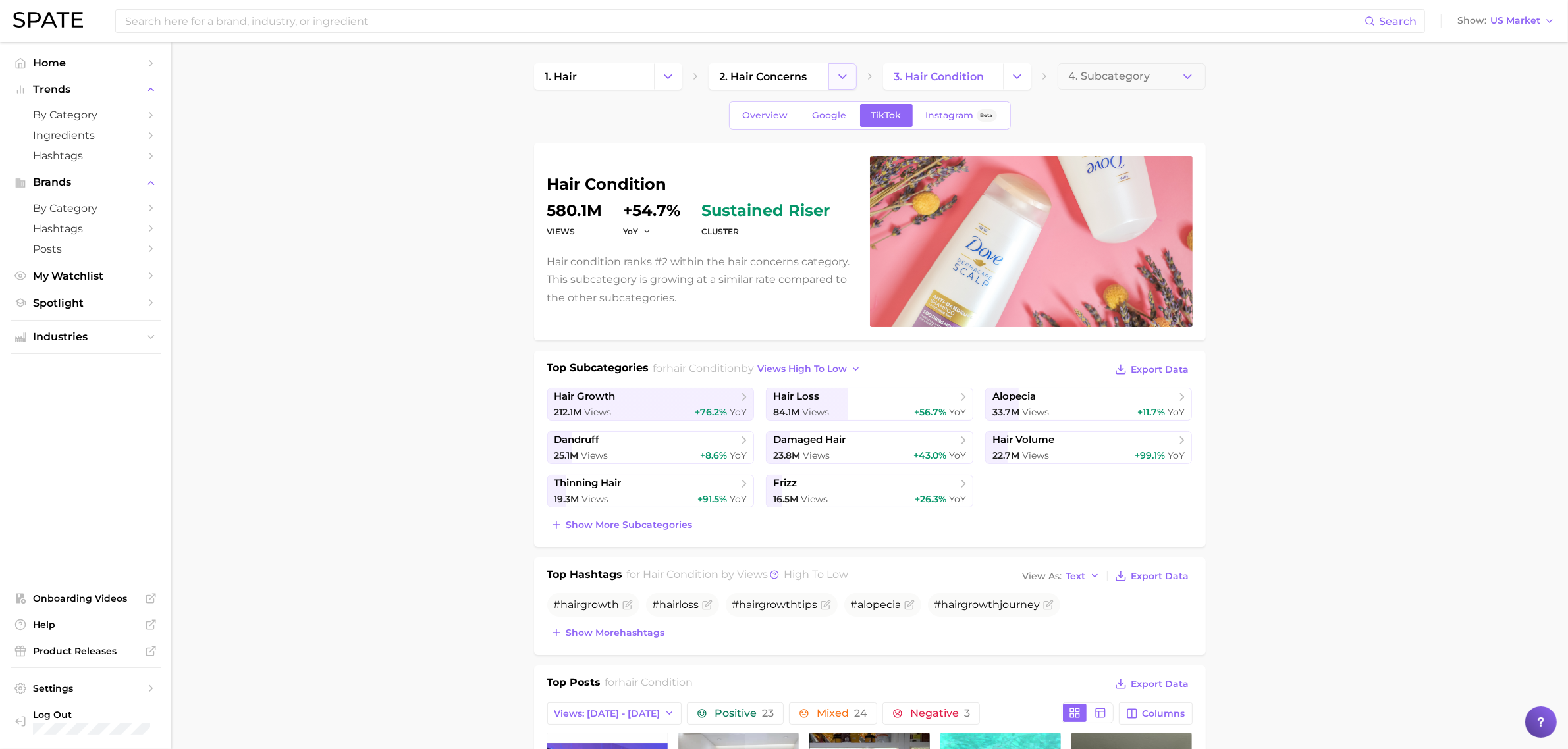
click at [848, 70] on icon "Change Category" at bounding box center [843, 77] width 14 height 14
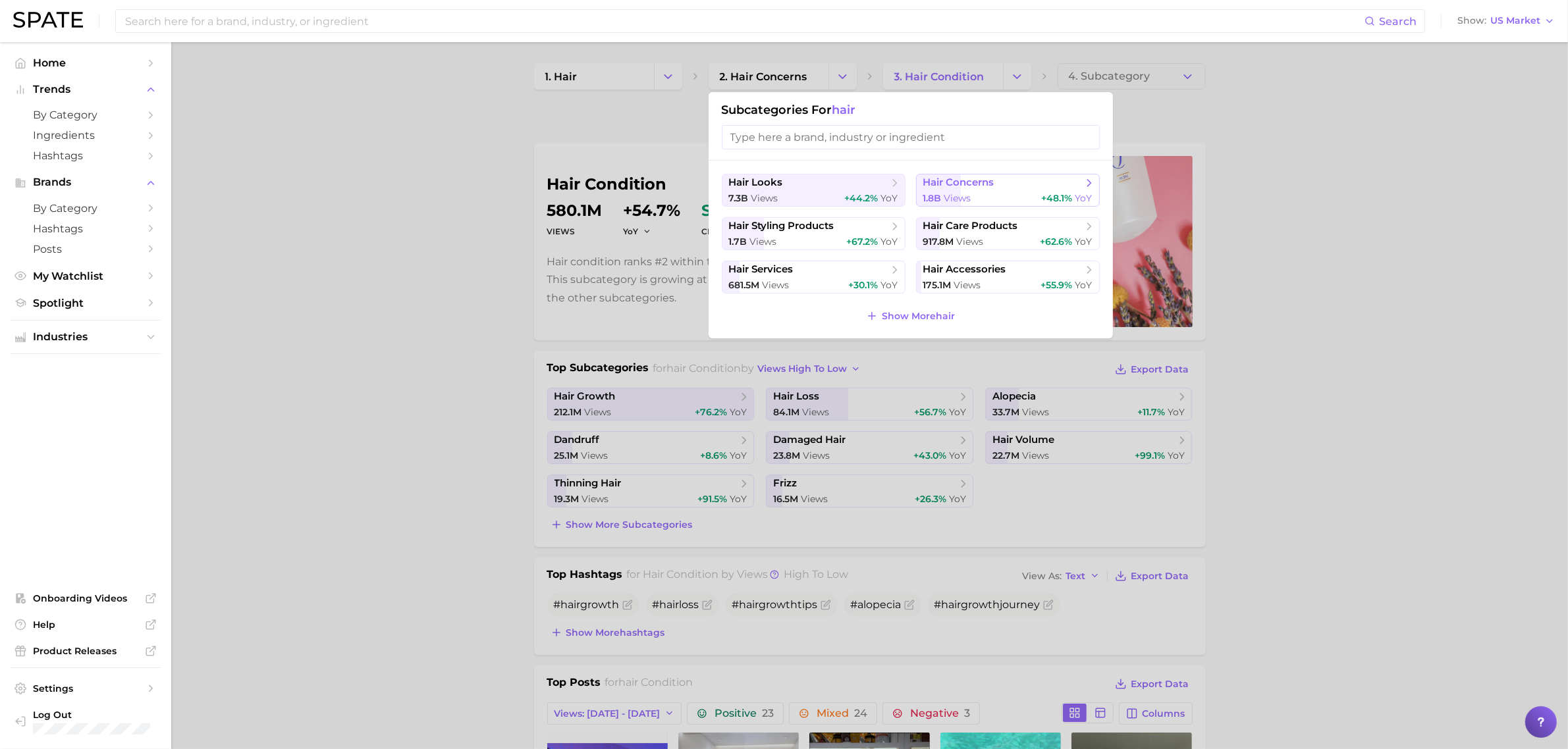
click at [954, 193] on span "1.8b views" at bounding box center [947, 199] width 48 height 13
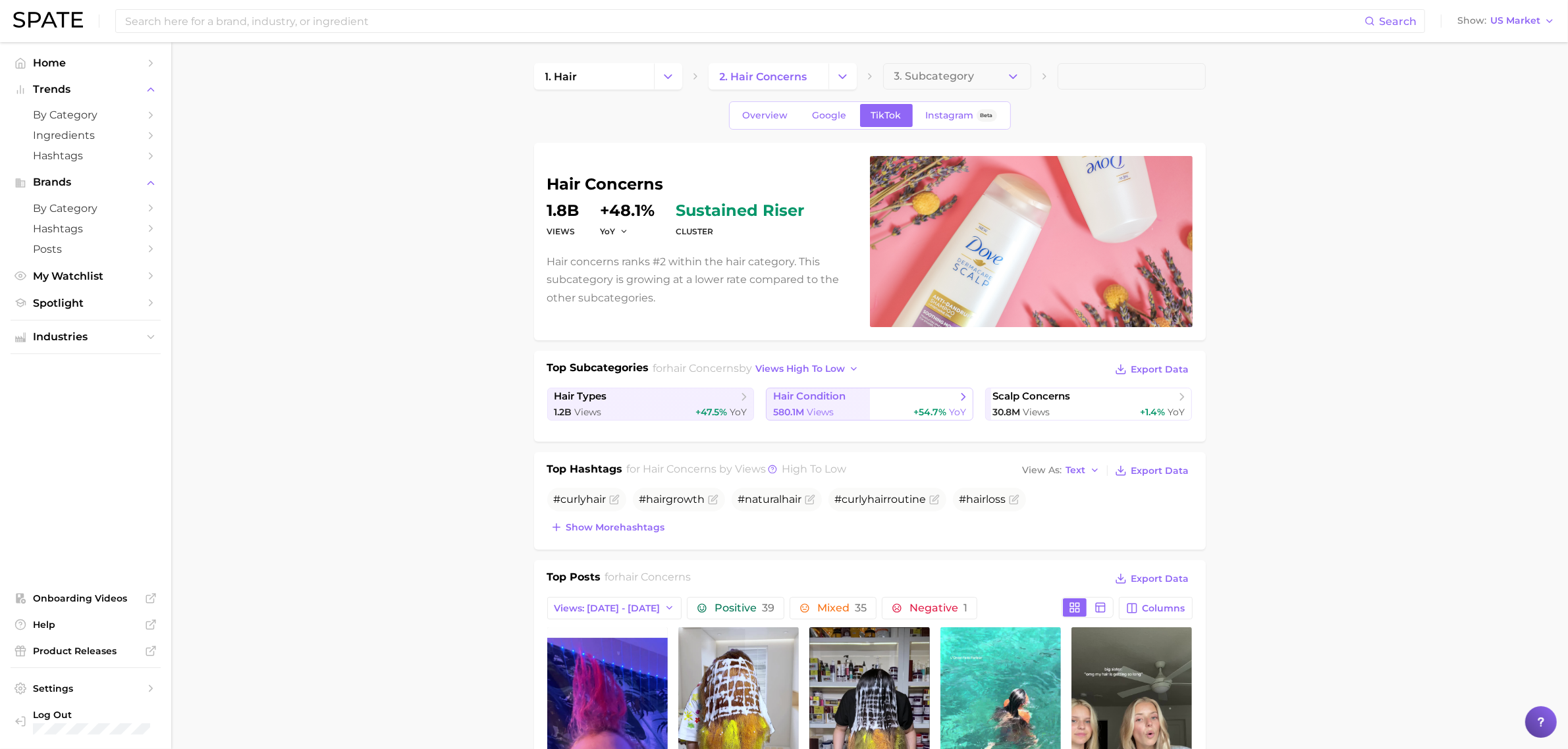
click at [880, 400] on span "hair condition" at bounding box center [865, 397] width 183 height 13
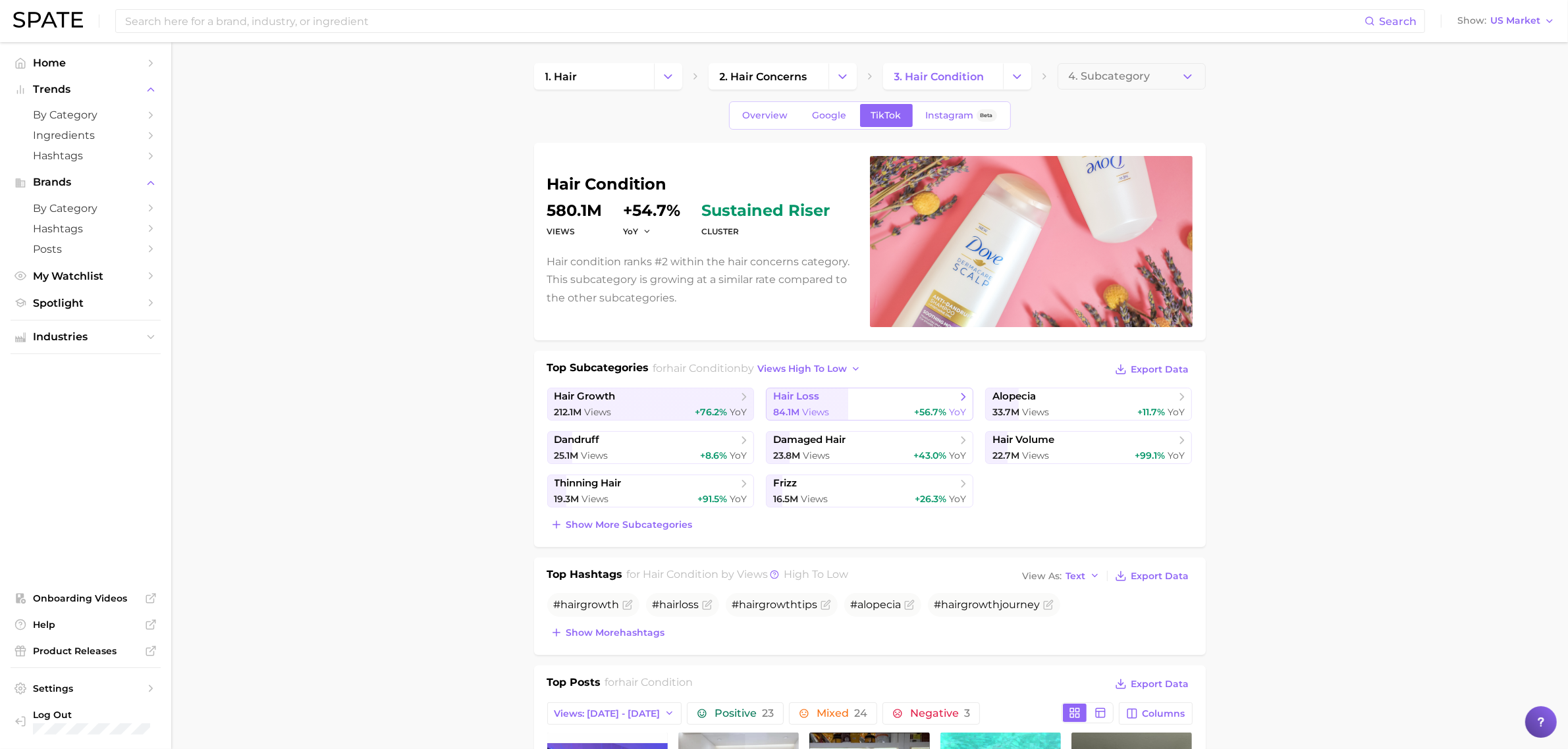
click at [855, 399] on span "hair loss" at bounding box center [865, 397] width 183 height 13
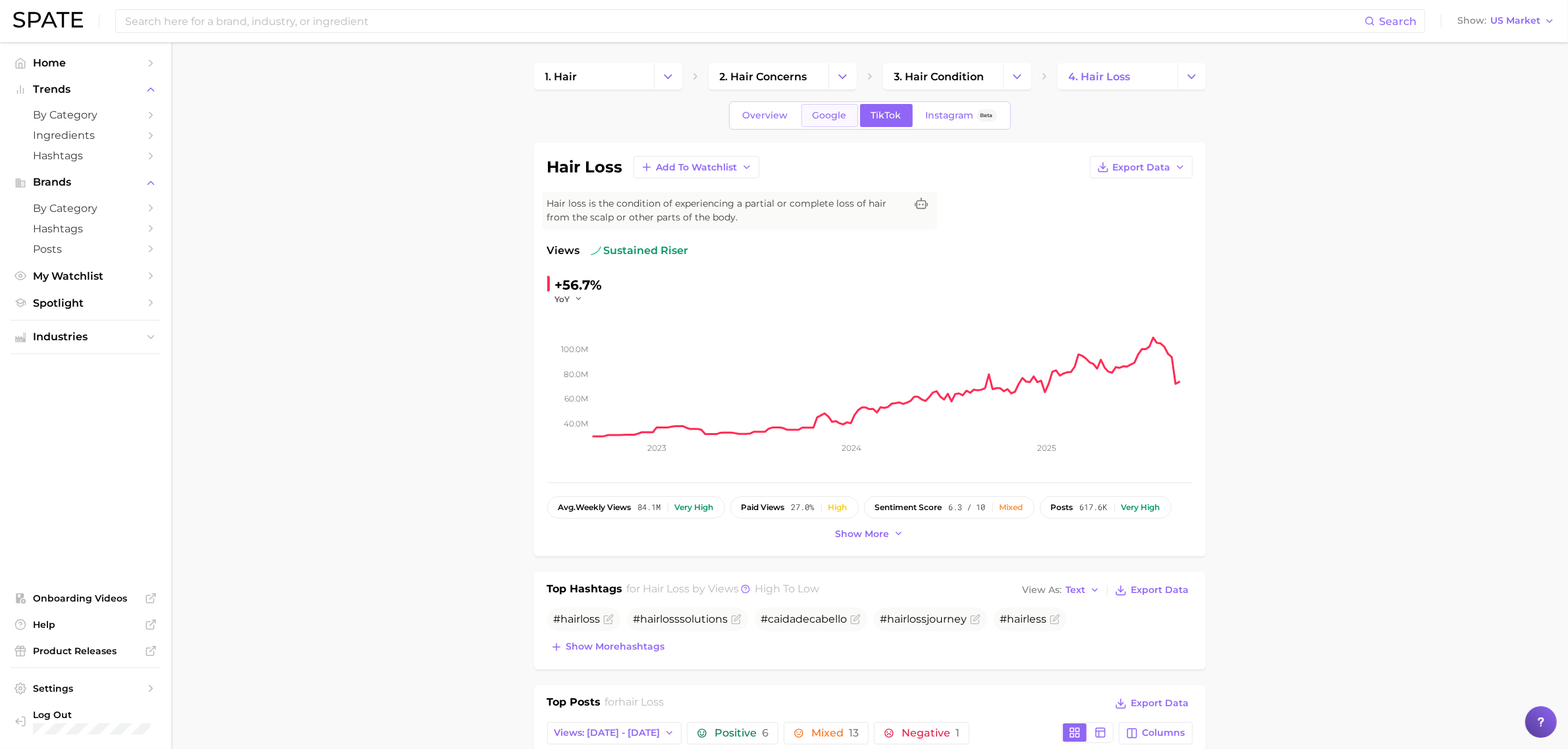
click at [825, 117] on span "Google" at bounding box center [829, 115] width 34 height 11
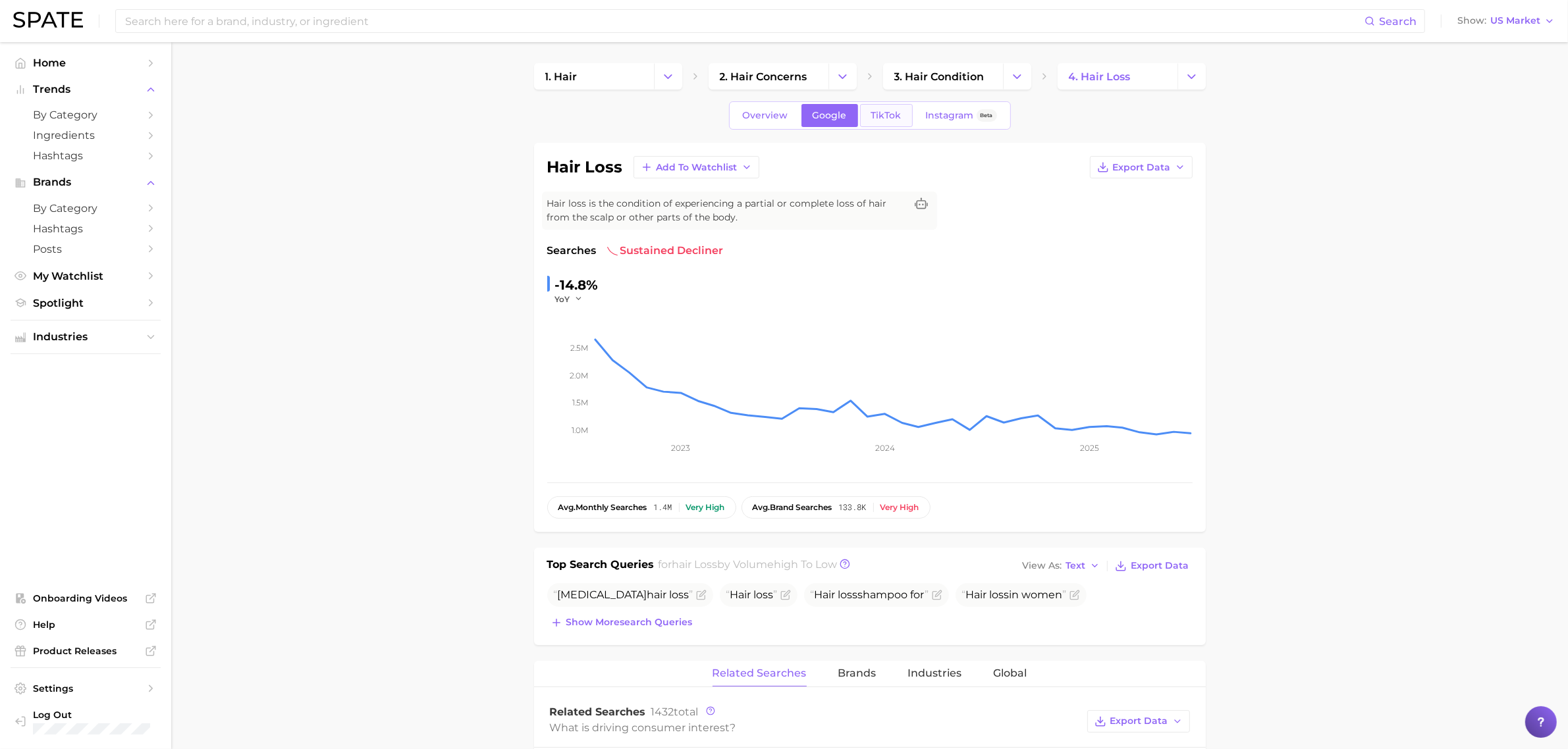
click at [872, 120] on span "TikTok" at bounding box center [887, 115] width 30 height 11
